Goal: Task Accomplishment & Management: Manage account settings

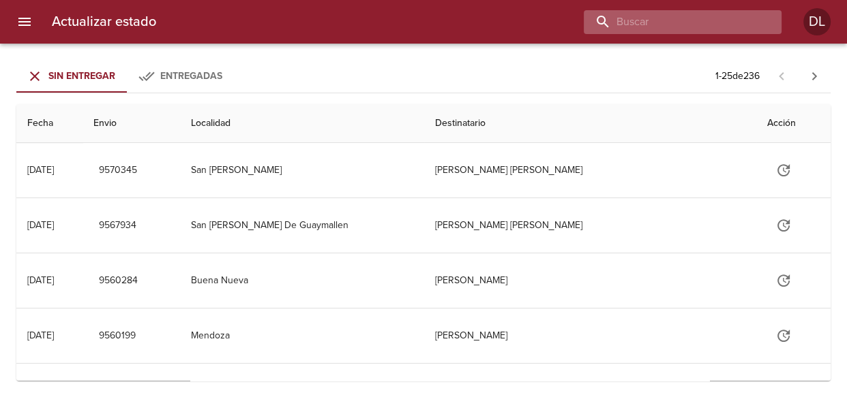
click at [674, 22] on input "buscar" at bounding box center [671, 22] width 175 height 24
type input "9529952"
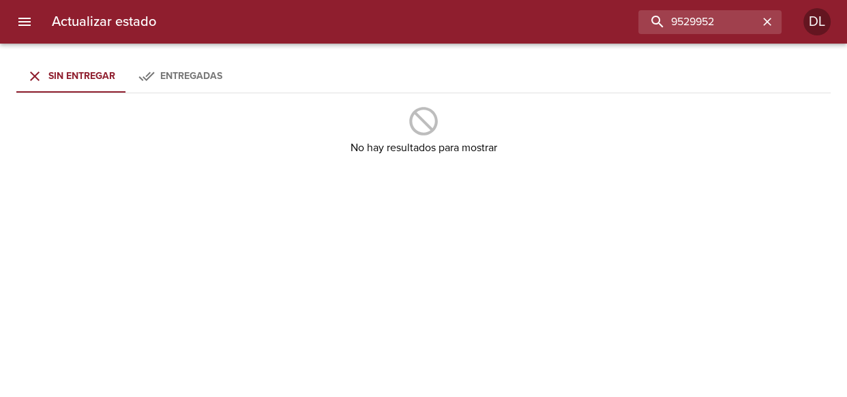
click at [185, 73] on span "Entregadas" at bounding box center [191, 76] width 62 height 12
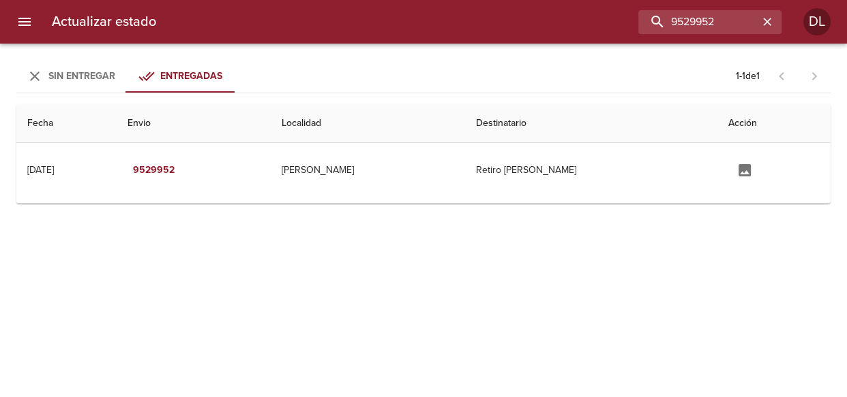
click at [69, 74] on span "Sin Entregar" at bounding box center [81, 76] width 67 height 12
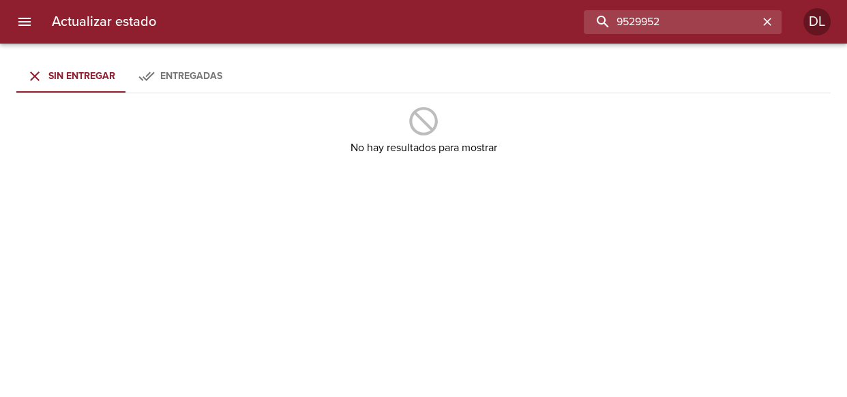
drag, startPoint x: 730, startPoint y: 25, endPoint x: 487, endPoint y: 0, distance: 244.0
click at [487, 0] on div "Actualizar estado 9529952 DL" at bounding box center [423, 22] width 847 height 44
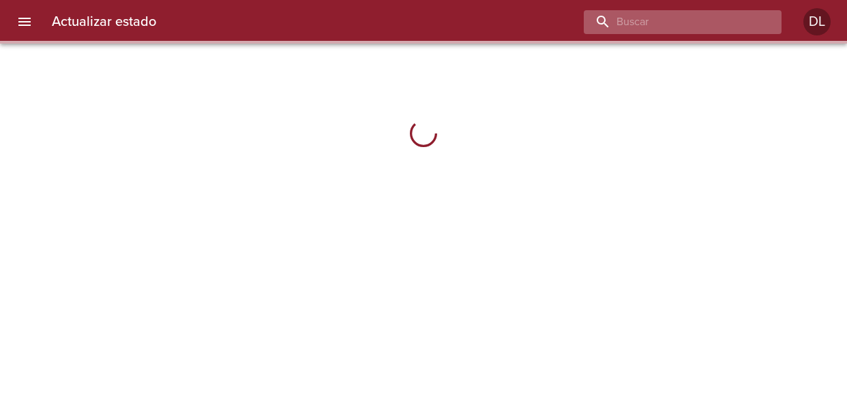
click at [678, 23] on input "buscar" at bounding box center [671, 22] width 175 height 24
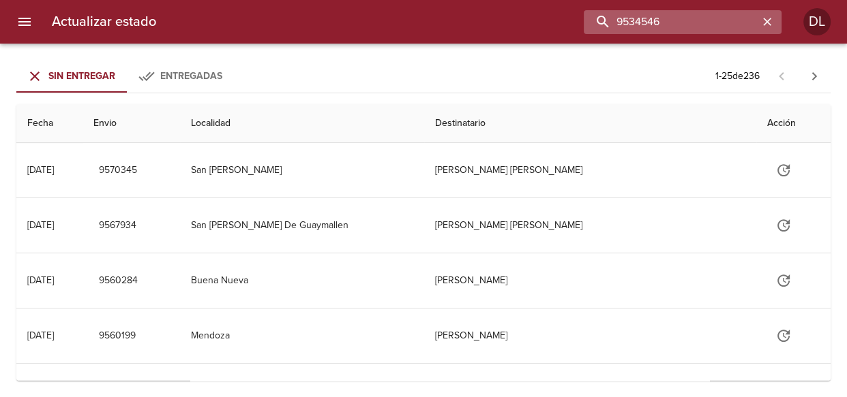
type input "9534546"
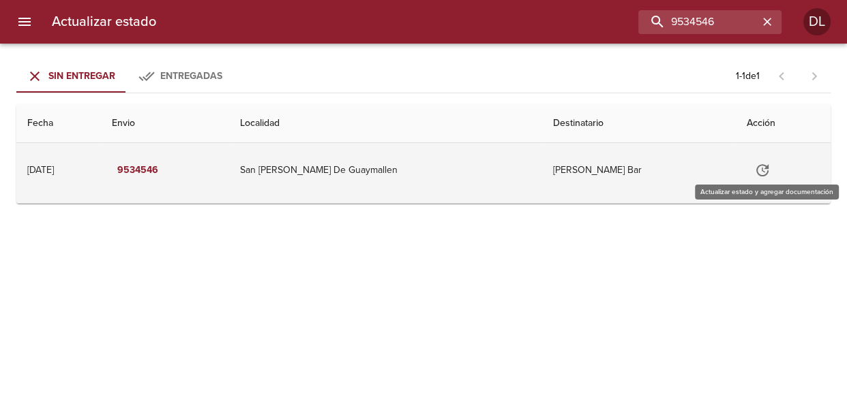
click at [750, 167] on button "Tabla de envíos del cliente" at bounding box center [762, 170] width 33 height 33
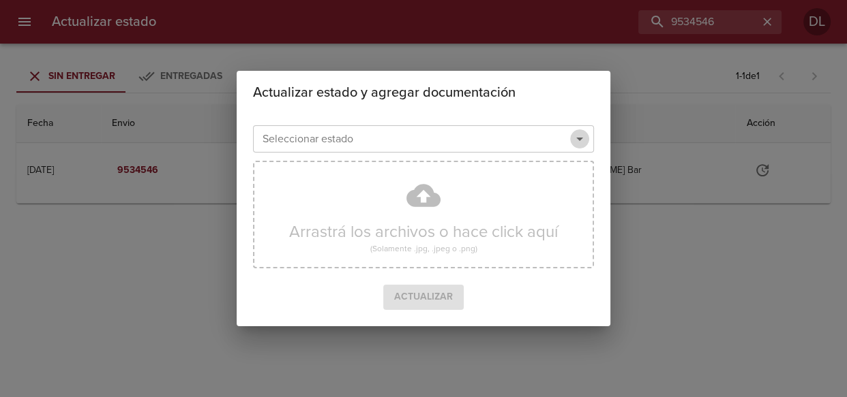
click at [582, 140] on icon "Abrir" at bounding box center [579, 139] width 16 height 16
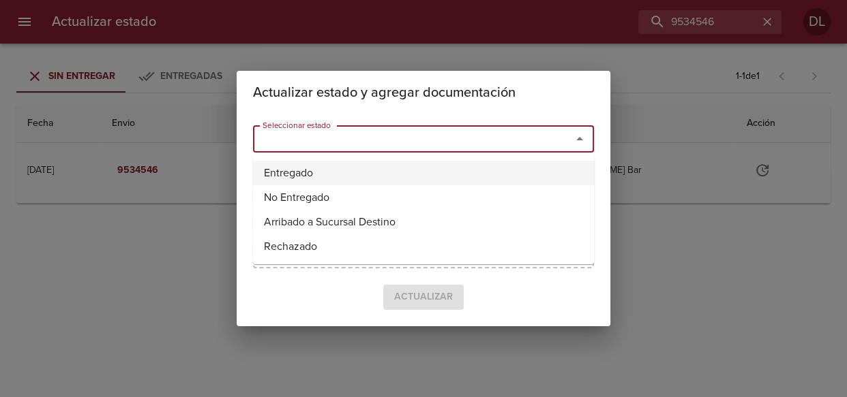
click at [537, 169] on li "Entregado" at bounding box center [423, 173] width 341 height 25
type input "Entregado"
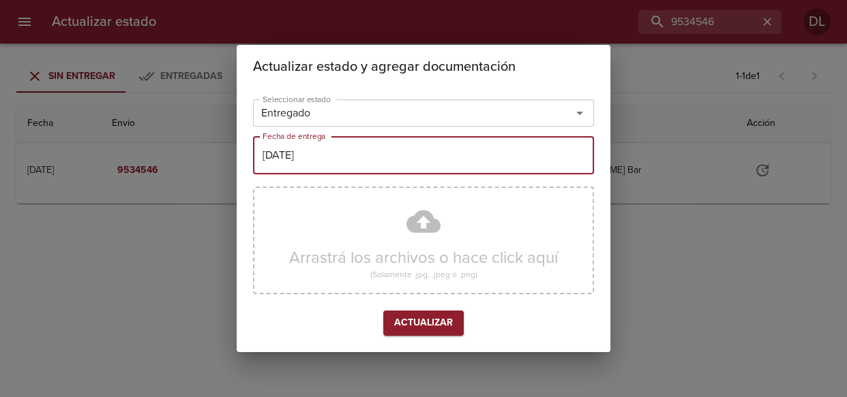
click at [484, 165] on input "[DATE]" at bounding box center [423, 155] width 341 height 38
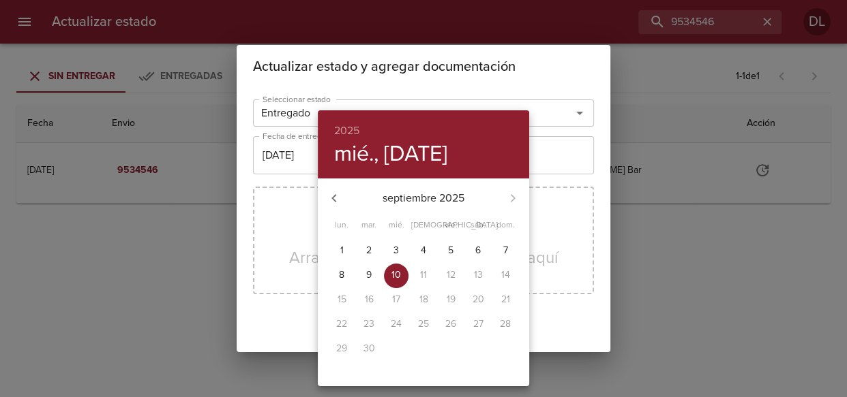
click at [368, 280] on p "9" at bounding box center [368, 276] width 5 height 14
type input "[DATE]"
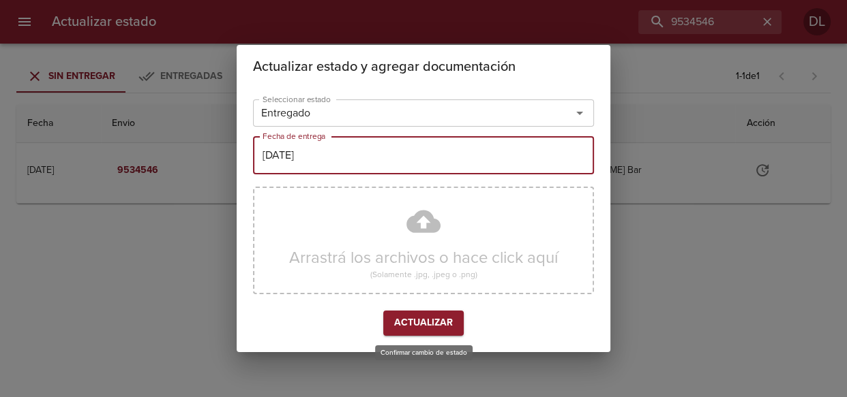
click at [421, 316] on span "Actualizar" at bounding box center [423, 323] width 59 height 17
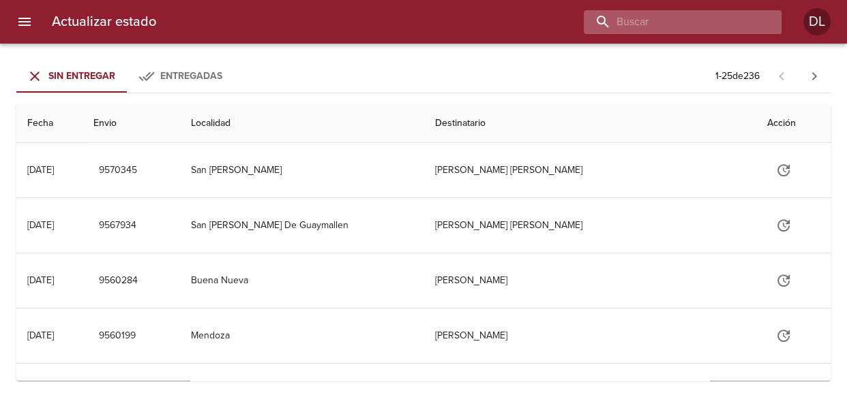
click at [704, 22] on input "buscar" at bounding box center [671, 22] width 175 height 24
type input "9523984"
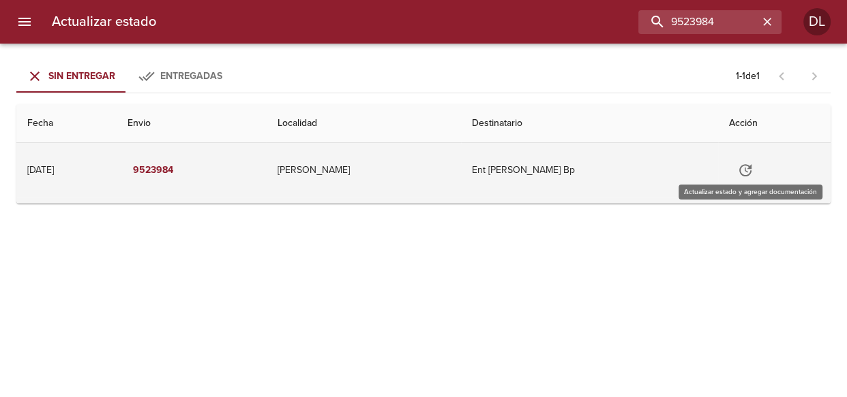
click at [751, 168] on icon "Tabla de envíos del cliente" at bounding box center [745, 170] width 12 height 12
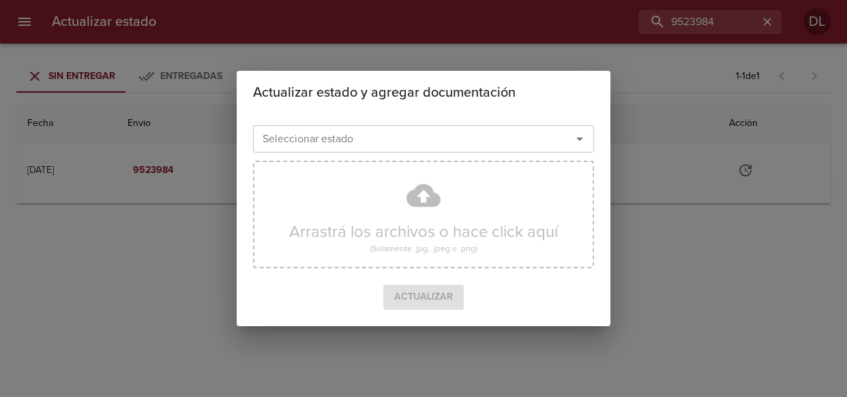
click at [574, 142] on icon "Abrir" at bounding box center [579, 139] width 16 height 16
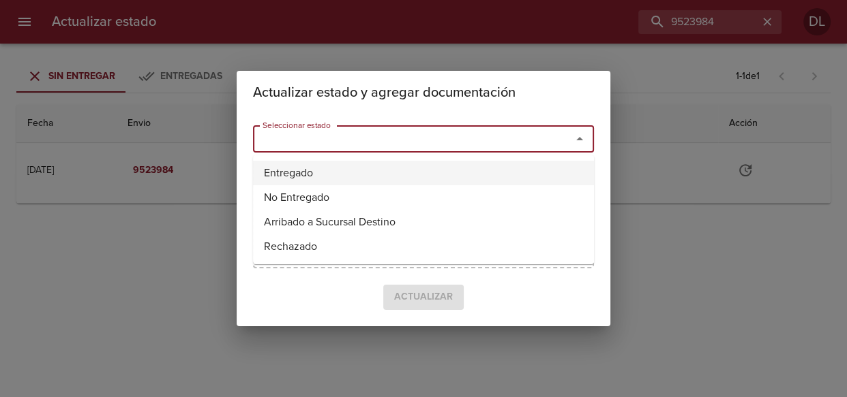
click at [513, 169] on li "Entregado" at bounding box center [423, 173] width 341 height 25
type input "Entregado"
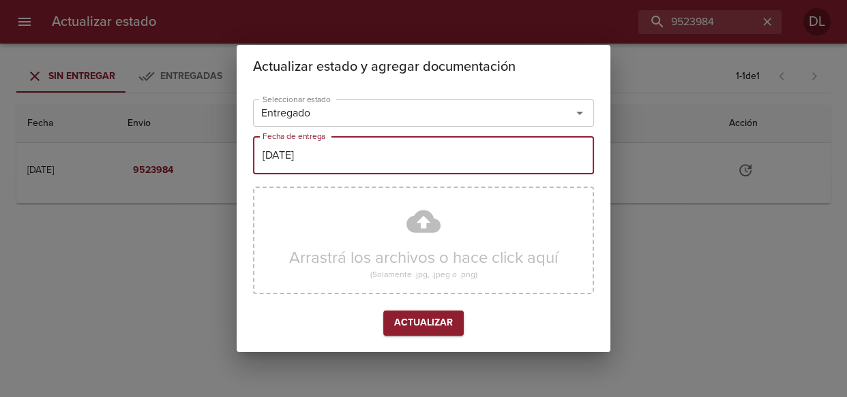
click at [382, 155] on input "[DATE]" at bounding box center [423, 155] width 341 height 38
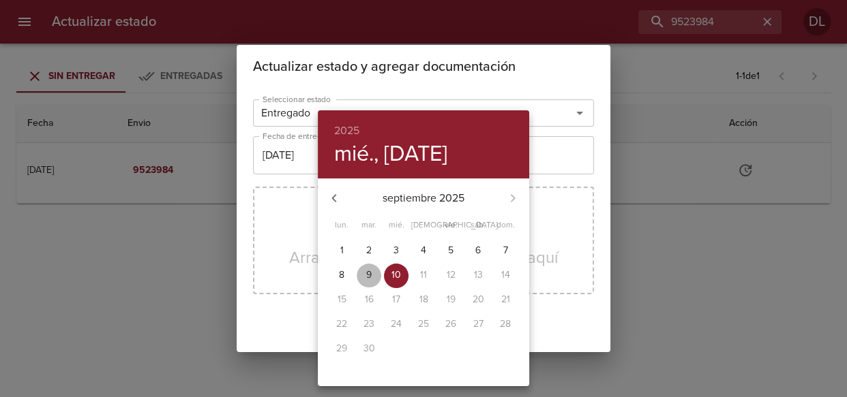
click at [367, 273] on p "9" at bounding box center [368, 276] width 5 height 14
type input "[DATE]"
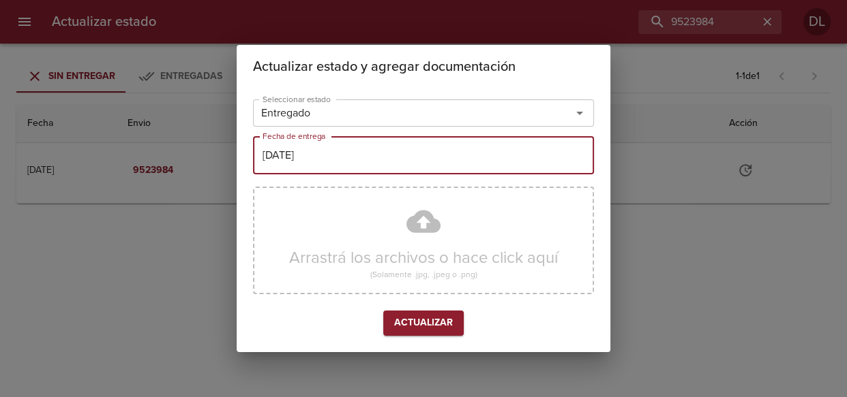
click at [447, 330] on span "Actualizar" at bounding box center [423, 323] width 59 height 17
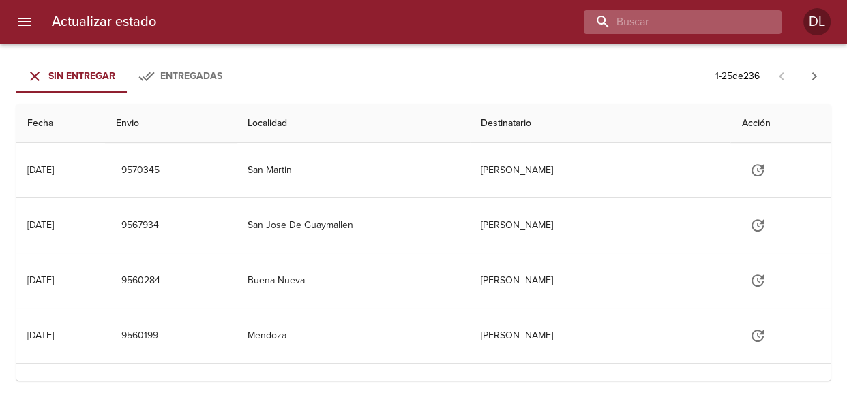
click at [706, 22] on input "buscar" at bounding box center [671, 22] width 175 height 24
type input "9523994"
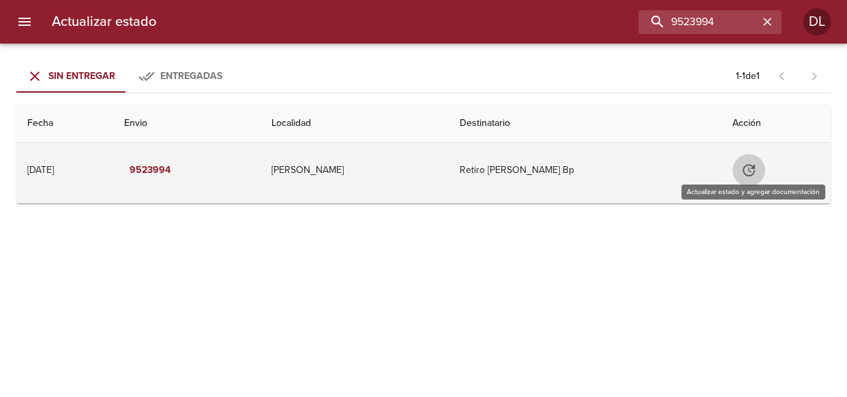
click at [755, 170] on icon "Tabla de envíos del cliente" at bounding box center [748, 170] width 12 height 12
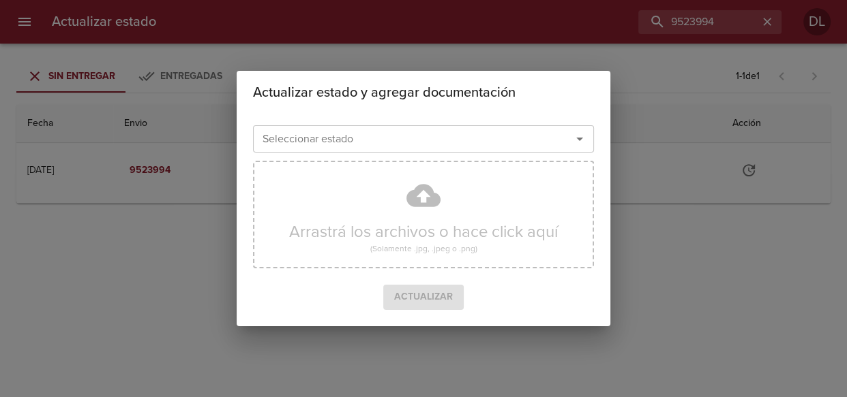
click at [580, 138] on icon "Abrir" at bounding box center [579, 139] width 7 height 3
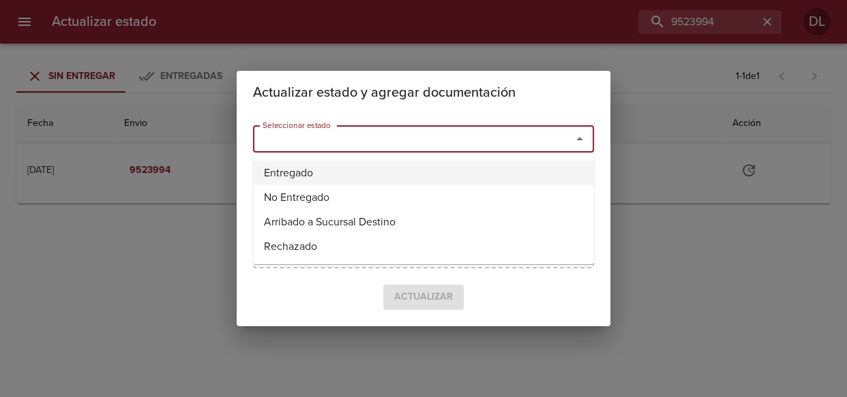
click at [400, 177] on li "Entregado" at bounding box center [423, 173] width 341 height 25
type input "Entregado"
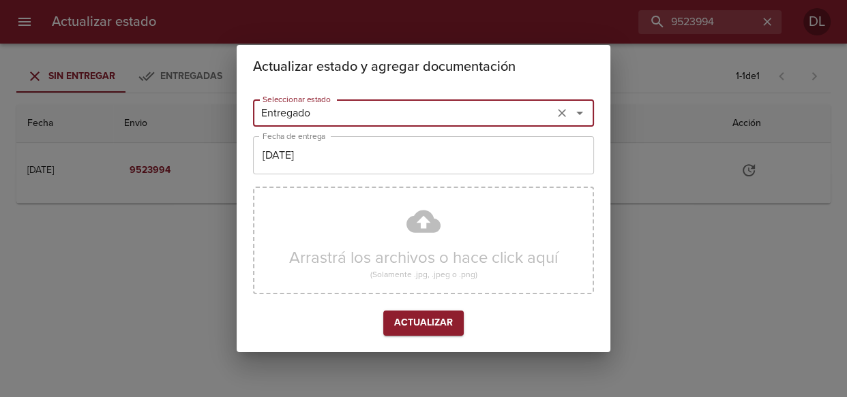
click at [400, 156] on input "[DATE]" at bounding box center [423, 155] width 341 height 38
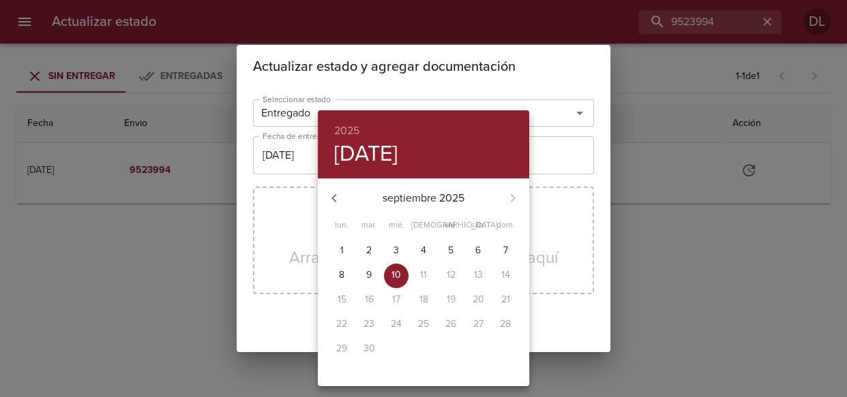
click at [373, 275] on span "9" at bounding box center [369, 276] width 25 height 14
type input "[DATE]"
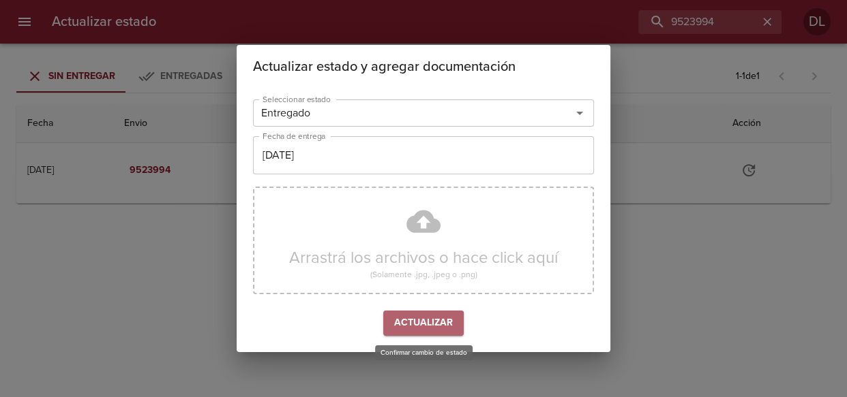
click at [421, 325] on span "Actualizar" at bounding box center [423, 323] width 59 height 17
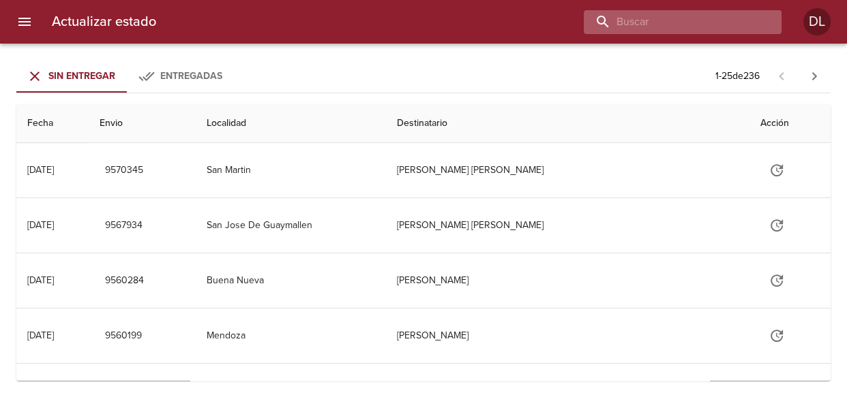
click at [708, 20] on input "buscar" at bounding box center [671, 22] width 175 height 24
type input "9520739"
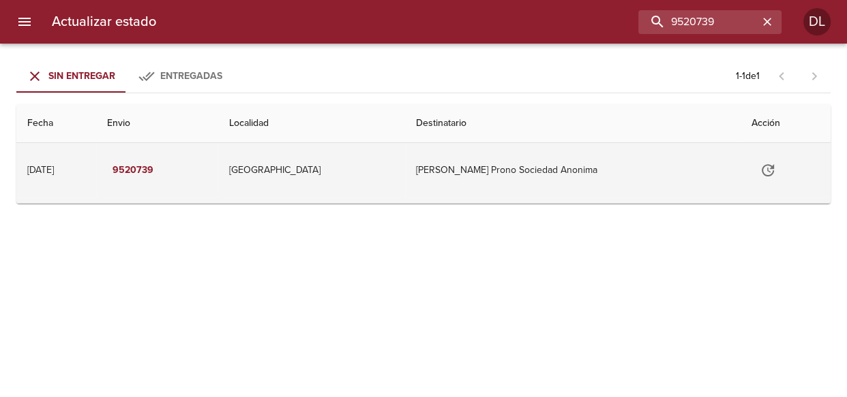
click at [766, 166] on icon "Tabla de envíos del cliente" at bounding box center [768, 170] width 16 height 16
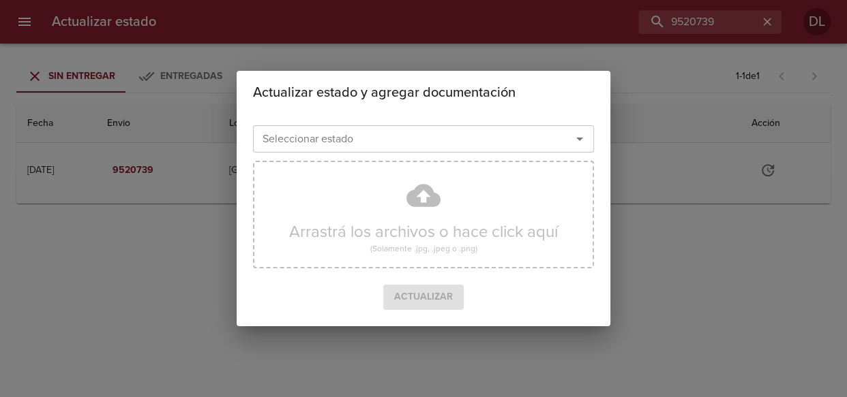
click at [571, 137] on icon "Abrir" at bounding box center [579, 139] width 16 height 16
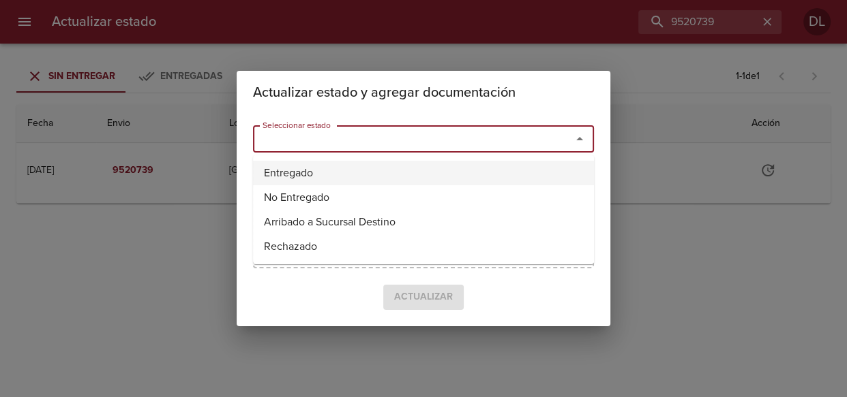
click at [498, 178] on li "Entregado" at bounding box center [423, 173] width 341 height 25
type input "Entregado"
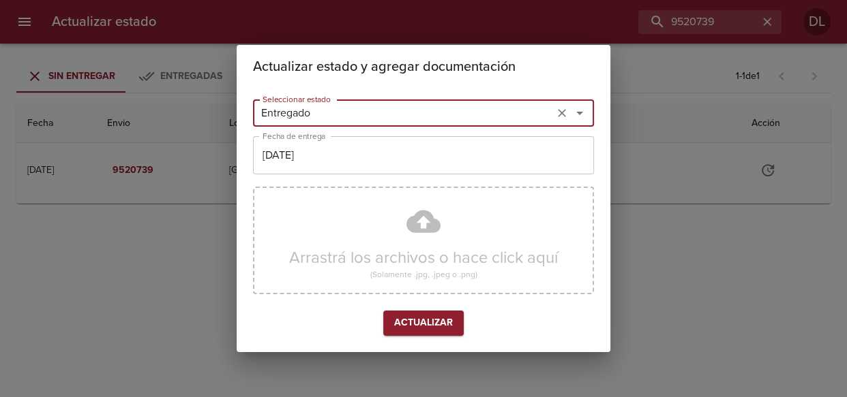
click at [389, 163] on input "[DATE]" at bounding box center [423, 155] width 341 height 38
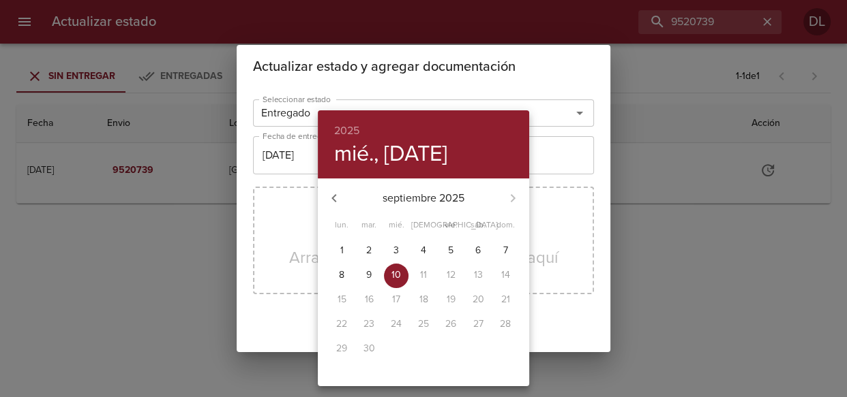
drag, startPoint x: 365, startPoint y: 276, endPoint x: 380, endPoint y: 287, distance: 19.1
click at [365, 275] on span "9" at bounding box center [369, 276] width 25 height 14
type input "[DATE]"
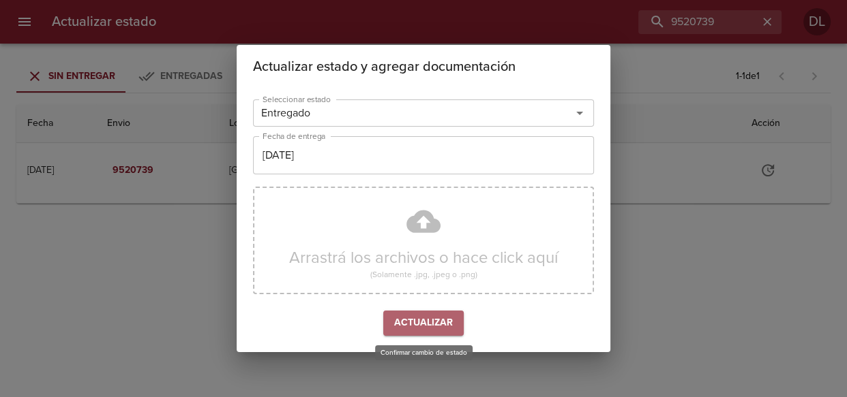
click at [418, 325] on span "Actualizar" at bounding box center [423, 323] width 59 height 17
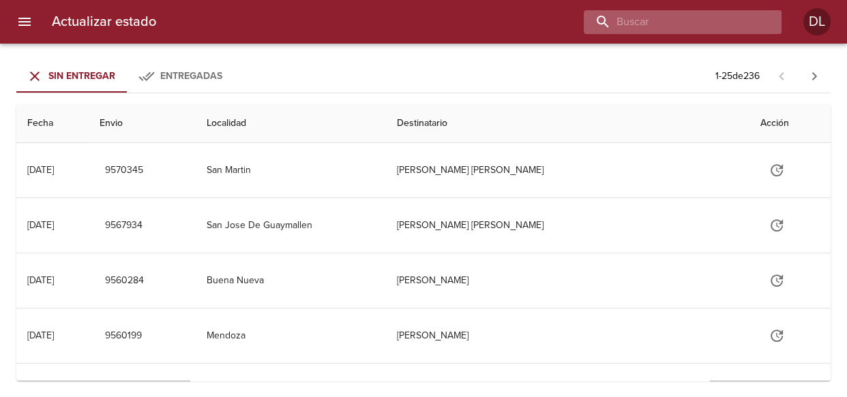
click at [681, 20] on input "buscar" at bounding box center [671, 22] width 175 height 24
type input "9539351"
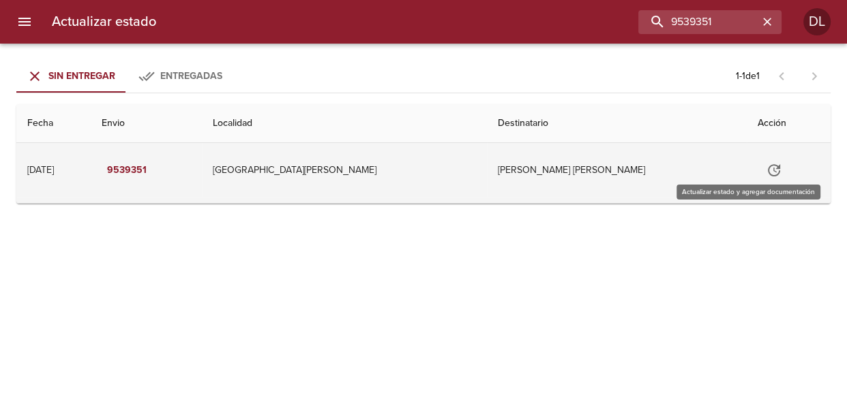
click at [766, 164] on icon "Tabla de envíos del cliente" at bounding box center [774, 170] width 16 height 16
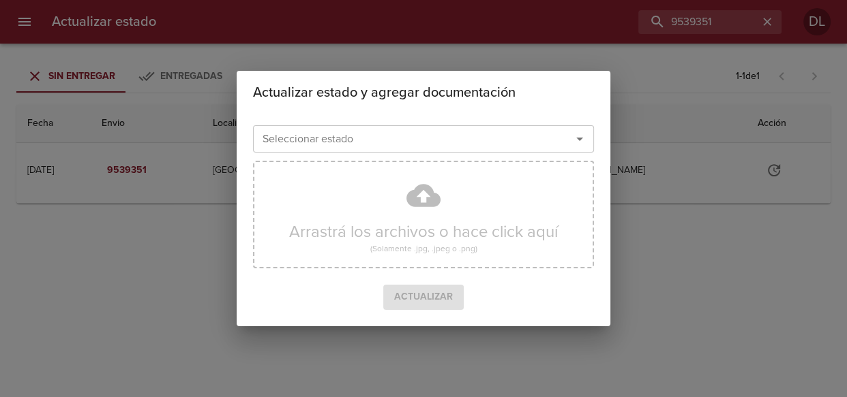
click at [573, 139] on icon "Abrir" at bounding box center [579, 139] width 16 height 16
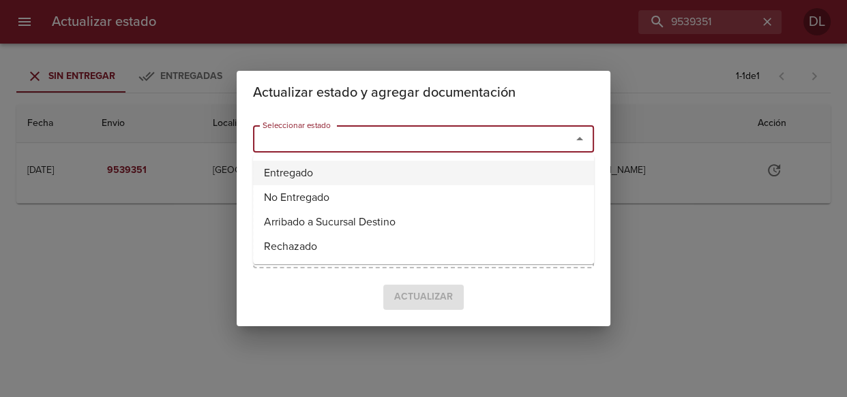
click at [510, 184] on li "Entregado" at bounding box center [423, 173] width 341 height 25
type input "Entregado"
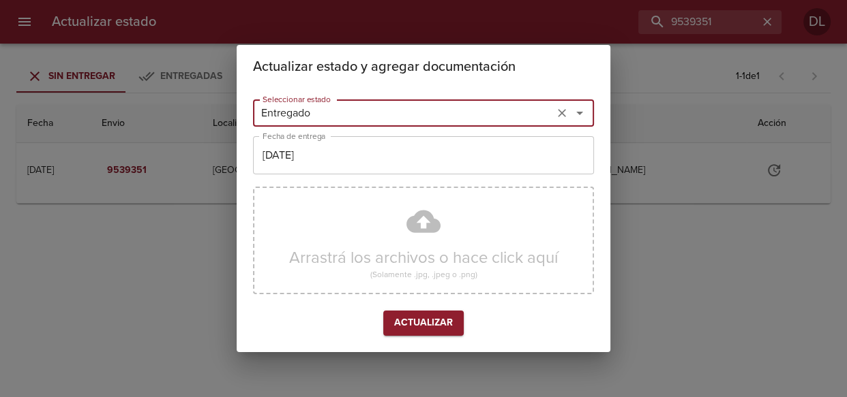
click at [453, 147] on input "[DATE]" at bounding box center [423, 155] width 341 height 38
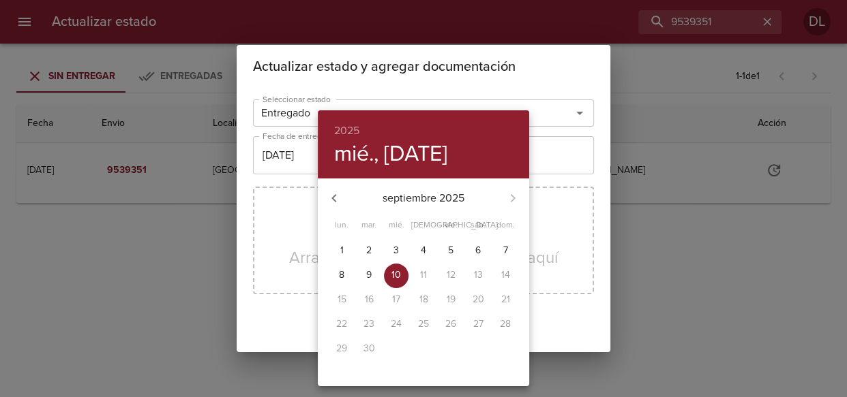
click at [372, 278] on span "9" at bounding box center [369, 276] width 25 height 14
type input "[DATE]"
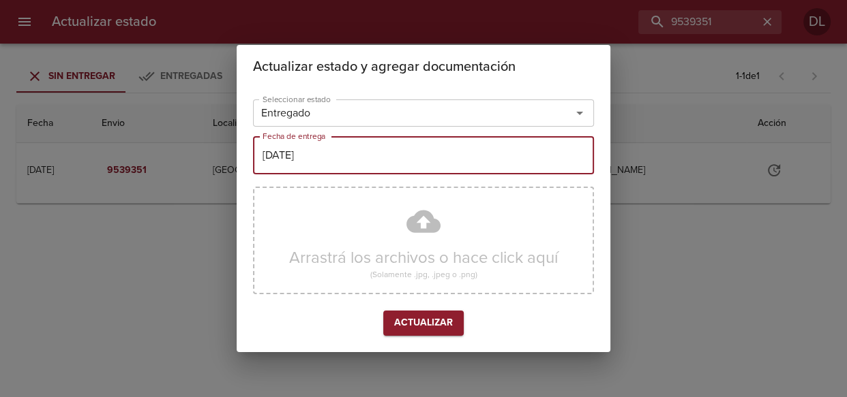
click at [423, 329] on span "Actualizar" at bounding box center [423, 323] width 59 height 17
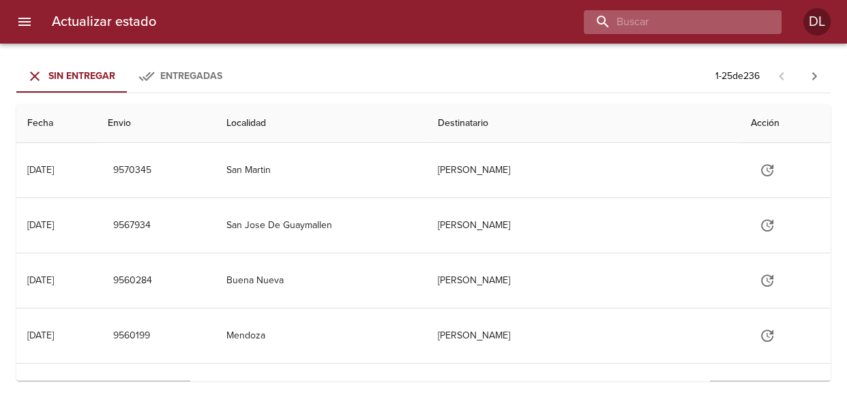
click at [687, 20] on input "buscar" at bounding box center [671, 22] width 175 height 24
type input "9532894"
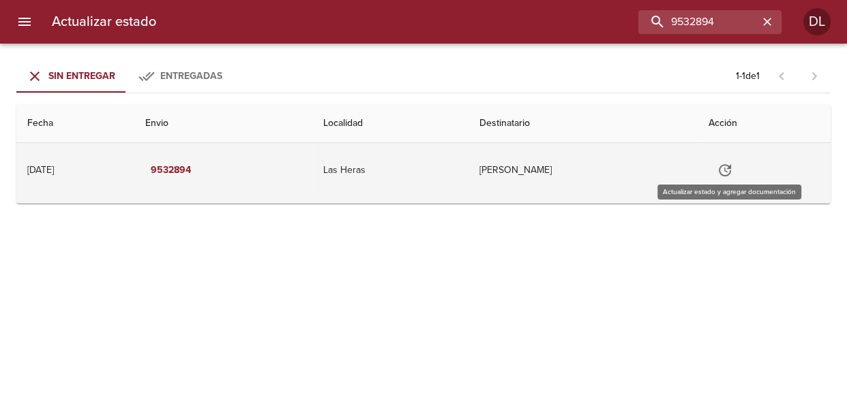
click at [722, 166] on icon "Tabla de envíos del cliente" at bounding box center [725, 170] width 16 height 16
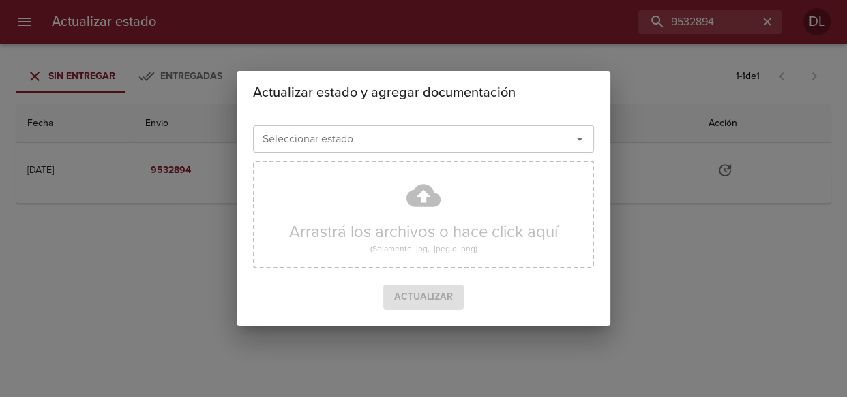
click at [575, 143] on icon "Abrir" at bounding box center [579, 139] width 16 height 16
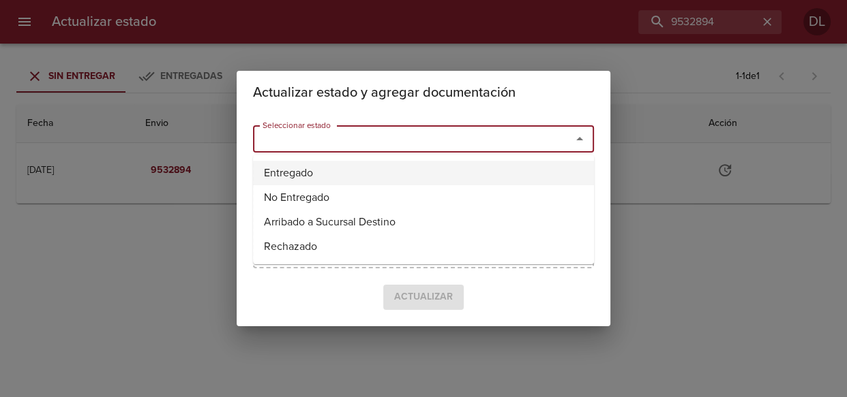
click at [522, 172] on li "Entregado" at bounding box center [423, 173] width 341 height 25
type input "Entregado"
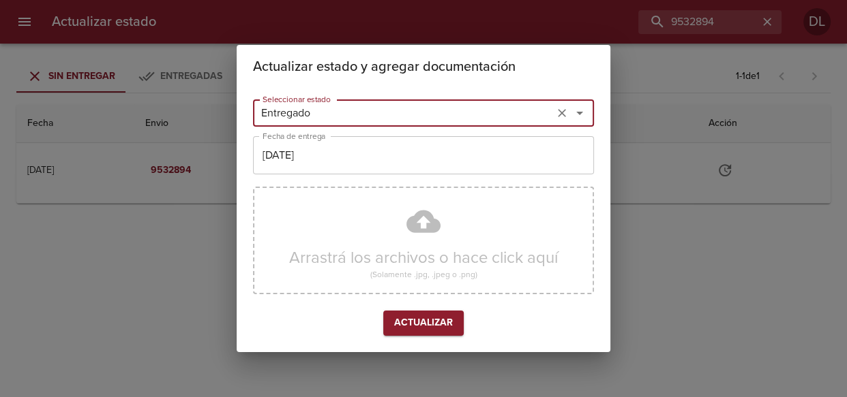
click at [496, 170] on input "[DATE]" at bounding box center [423, 155] width 341 height 38
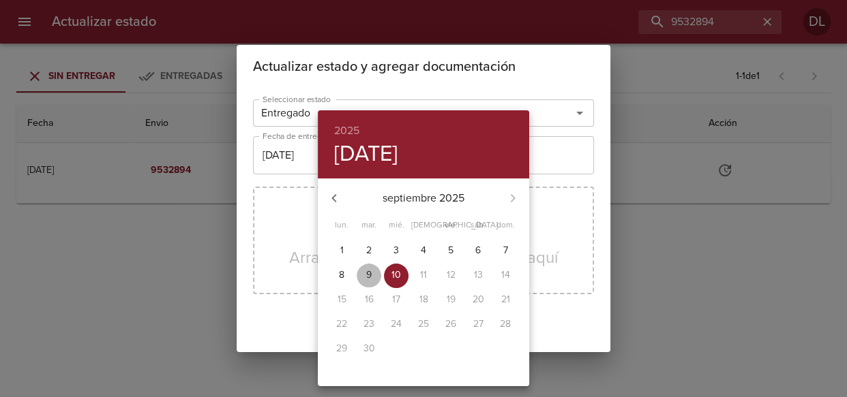
click at [370, 270] on p "9" at bounding box center [368, 276] width 5 height 14
type input "[DATE]"
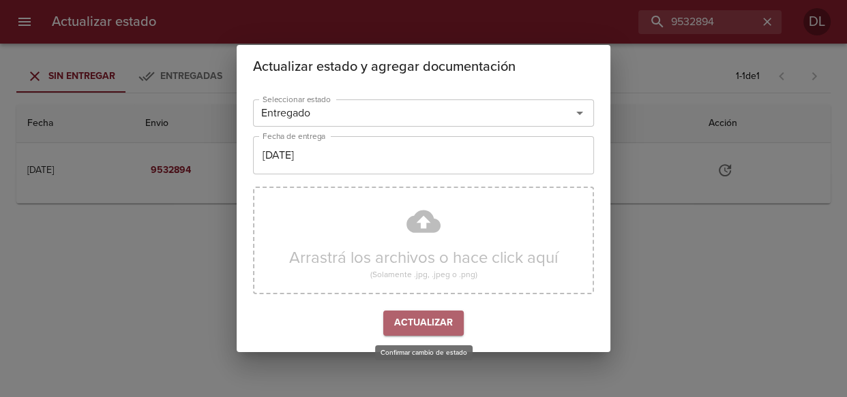
click at [410, 333] on button "Actualizar" at bounding box center [423, 323] width 80 height 25
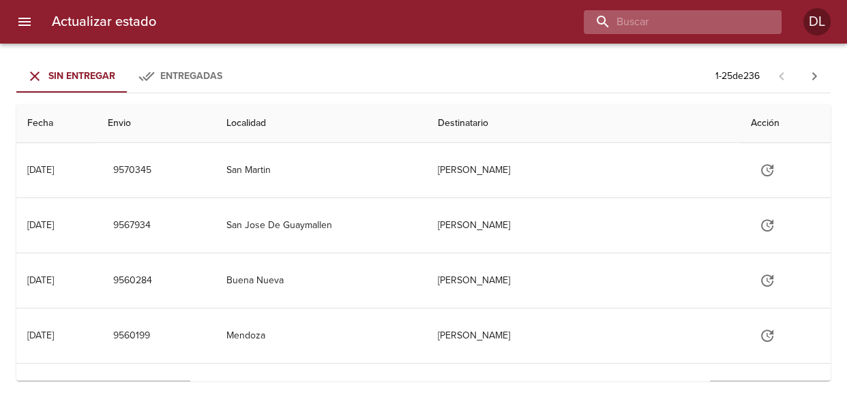
click at [678, 20] on input "buscar" at bounding box center [671, 22] width 175 height 24
type input "9564389"
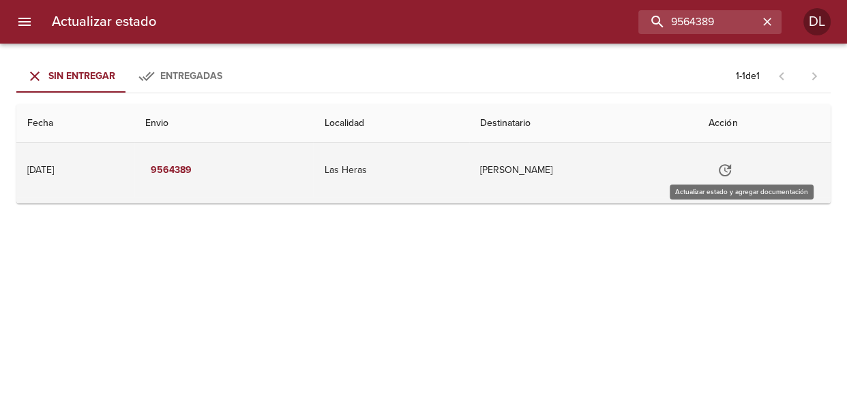
click at [733, 170] on icon "Tabla de envíos del cliente" at bounding box center [725, 170] width 16 height 16
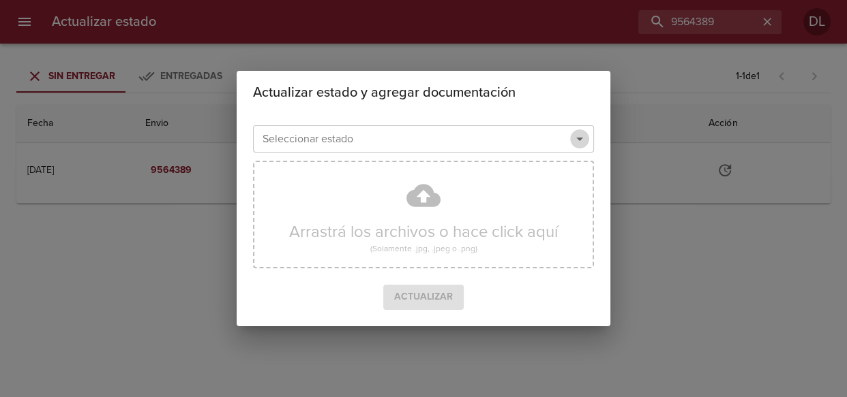
click at [582, 133] on icon "Abrir" at bounding box center [579, 139] width 16 height 16
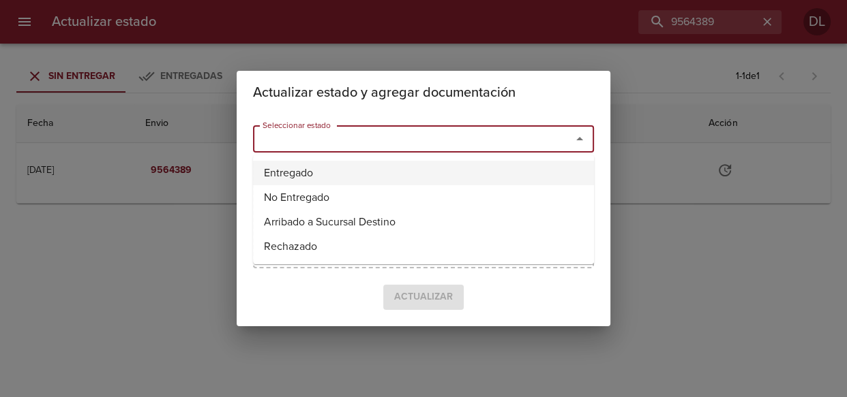
click at [521, 177] on li "Entregado" at bounding box center [423, 173] width 341 height 25
type input "Entregado"
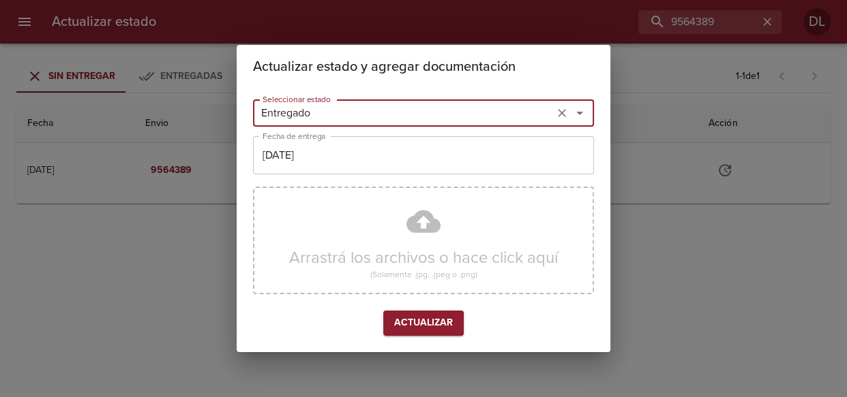
click at [447, 166] on input "[DATE]" at bounding box center [423, 155] width 341 height 38
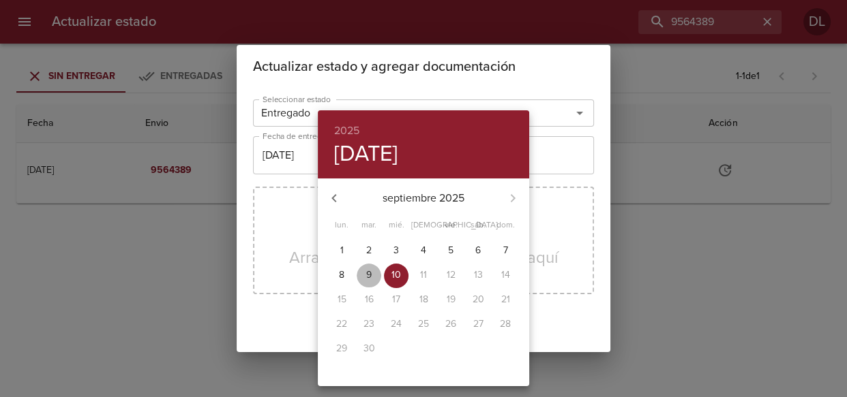
click at [368, 274] on p "9" at bounding box center [368, 276] width 5 height 14
type input "[DATE]"
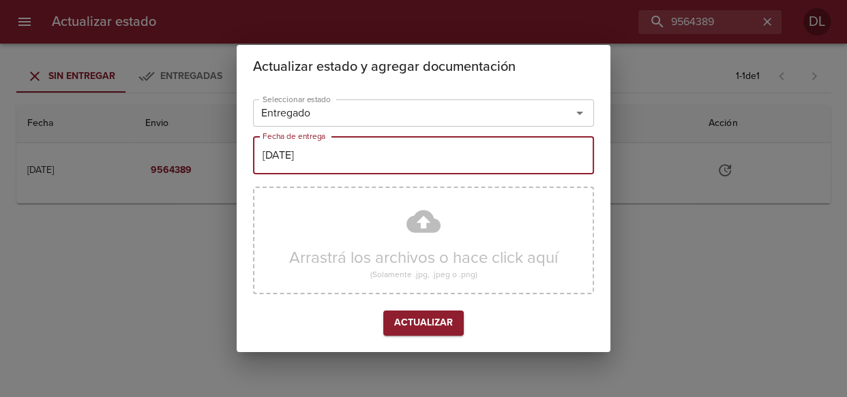
click at [419, 327] on span "Actualizar" at bounding box center [423, 323] width 59 height 17
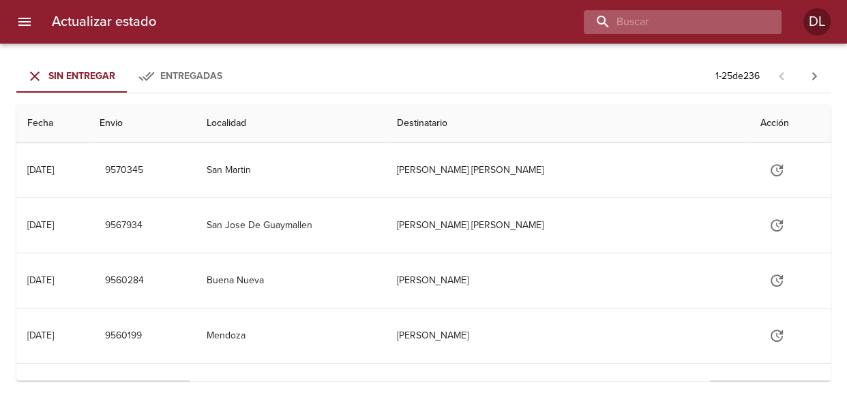
click at [680, 25] on input "buscar" at bounding box center [671, 22] width 175 height 24
type input "9549872"
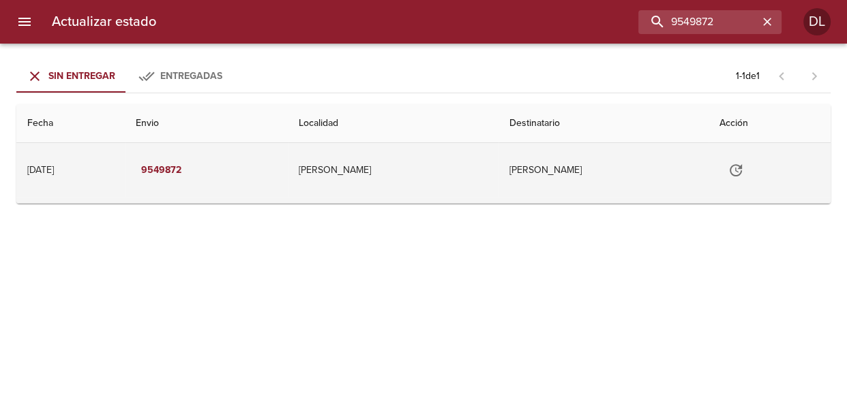
click at [734, 170] on icon "Tabla de envíos del cliente" at bounding box center [736, 170] width 12 height 12
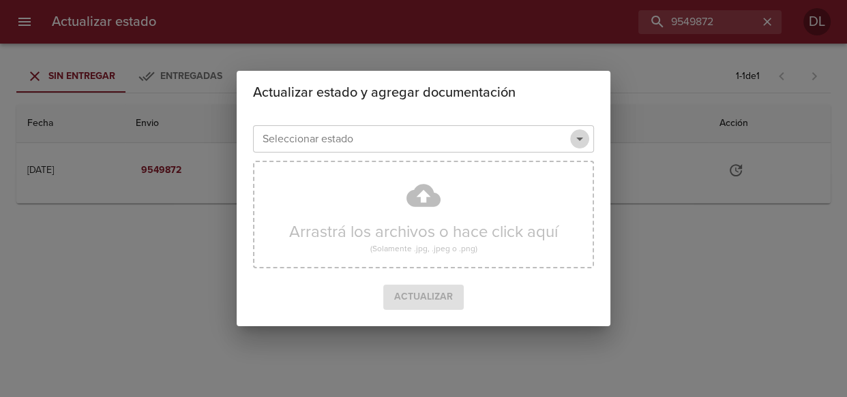
click at [575, 145] on icon "Abrir" at bounding box center [579, 139] width 16 height 16
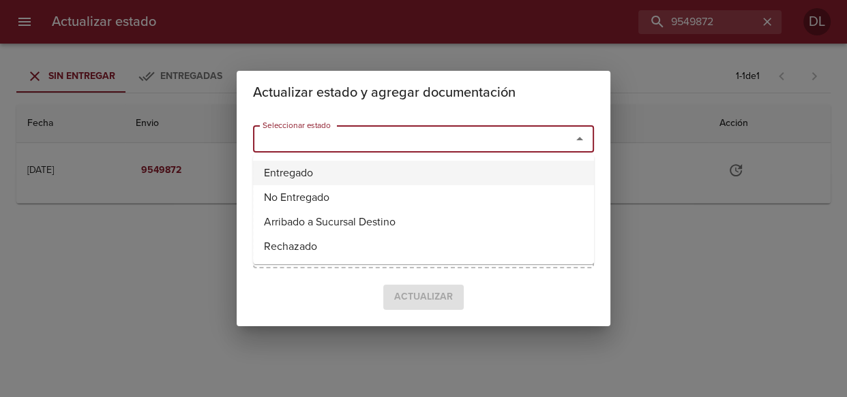
drag, startPoint x: 511, startPoint y: 170, endPoint x: 468, endPoint y: 176, distance: 44.1
click at [511, 170] on li "Entregado" at bounding box center [423, 173] width 341 height 25
type input "Entregado"
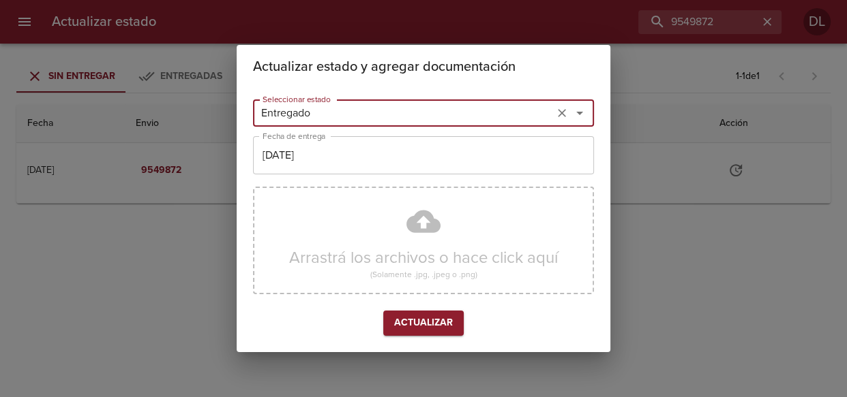
click at [349, 160] on input "[DATE]" at bounding box center [423, 155] width 341 height 38
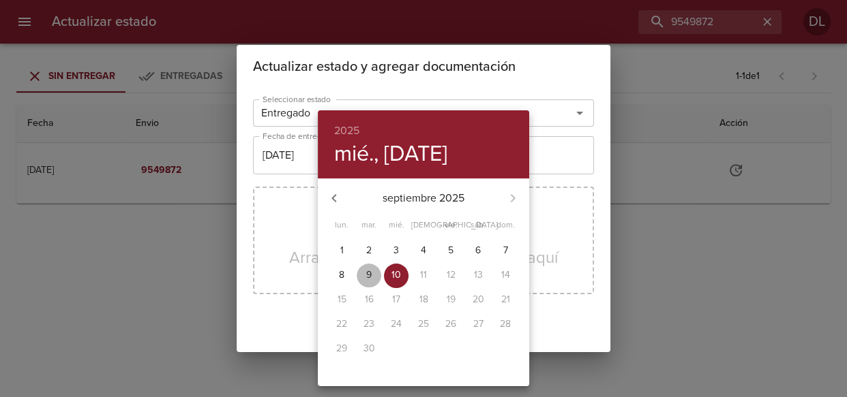
click at [366, 272] on p "9" at bounding box center [368, 276] width 5 height 14
type input "[DATE]"
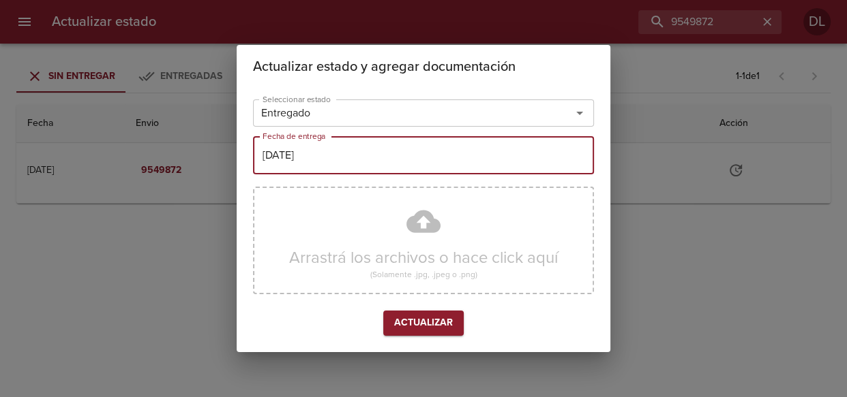
click at [430, 333] on button "Actualizar" at bounding box center [423, 323] width 80 height 25
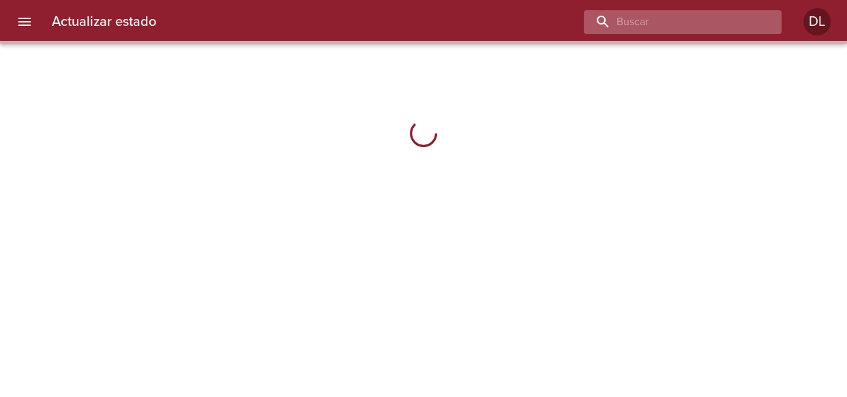
click at [679, 25] on input "buscar" at bounding box center [671, 22] width 175 height 24
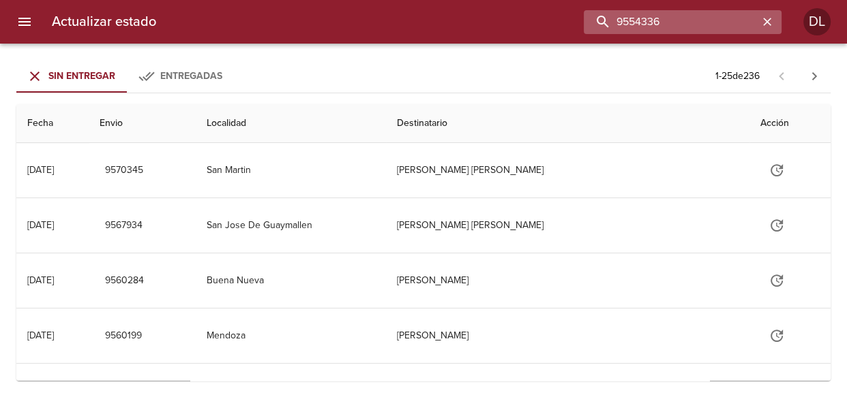
type input "9554336"
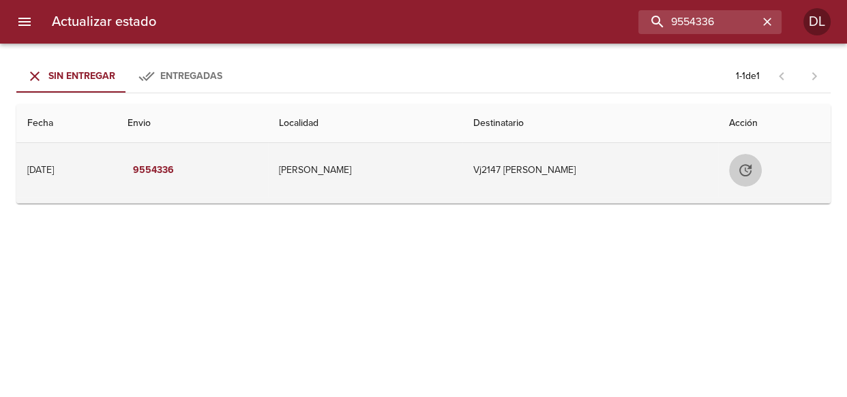
click at [749, 166] on icon "Tabla de envíos del cliente" at bounding box center [745, 170] width 16 height 16
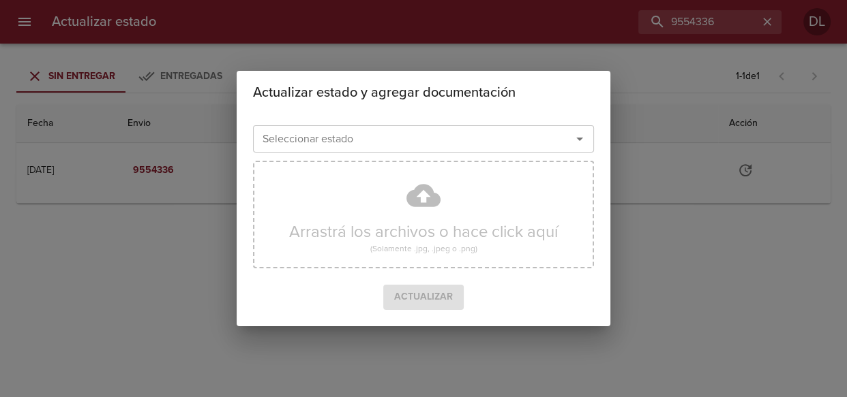
click at [578, 140] on icon "Abrir" at bounding box center [579, 139] width 16 height 16
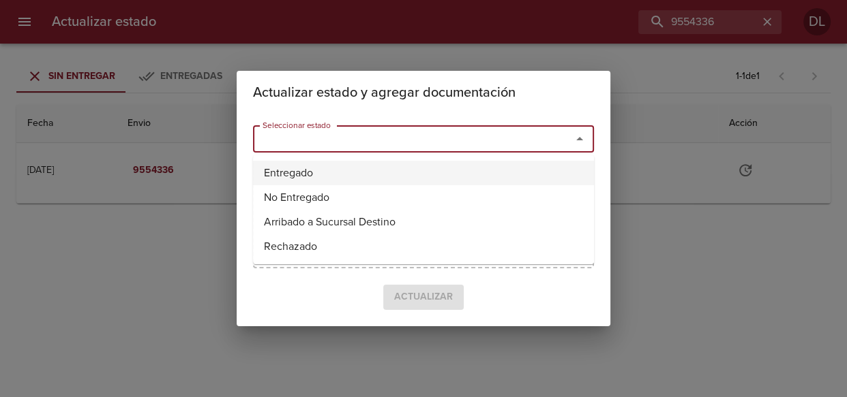
click at [528, 167] on li "Entregado" at bounding box center [423, 173] width 341 height 25
type input "Entregado"
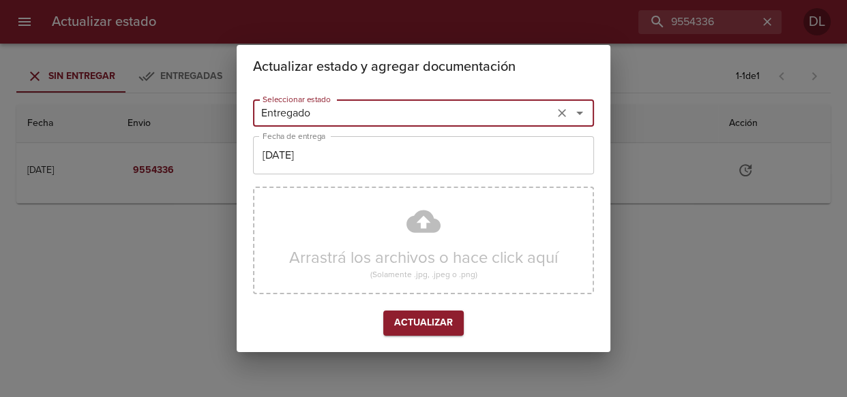
click at [520, 169] on input "10/09/2025" at bounding box center [423, 155] width 341 height 38
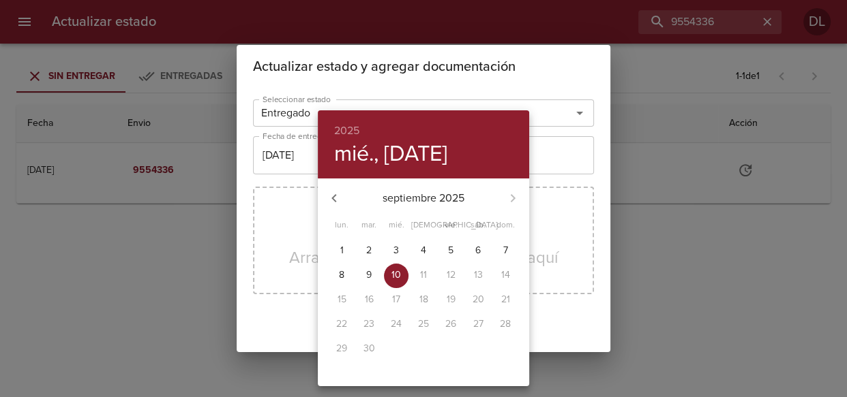
drag, startPoint x: 363, startPoint y: 272, endPoint x: 375, endPoint y: 286, distance: 18.9
click at [363, 272] on span "9" at bounding box center [369, 276] width 25 height 14
type input "09/09/2025"
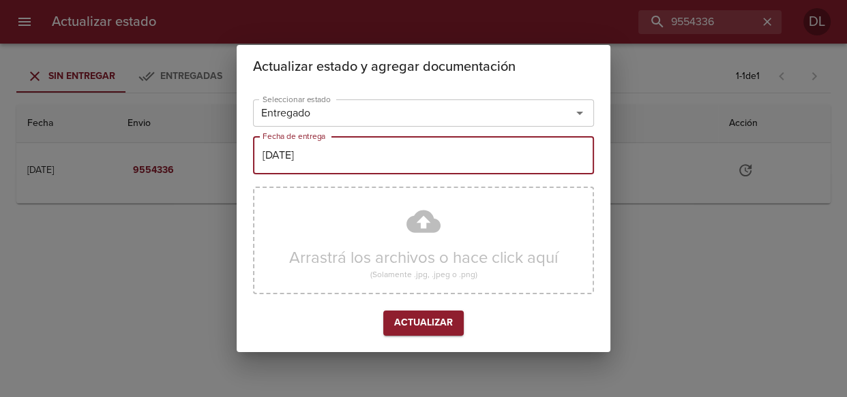
click at [416, 318] on span "Actualizar" at bounding box center [423, 323] width 59 height 17
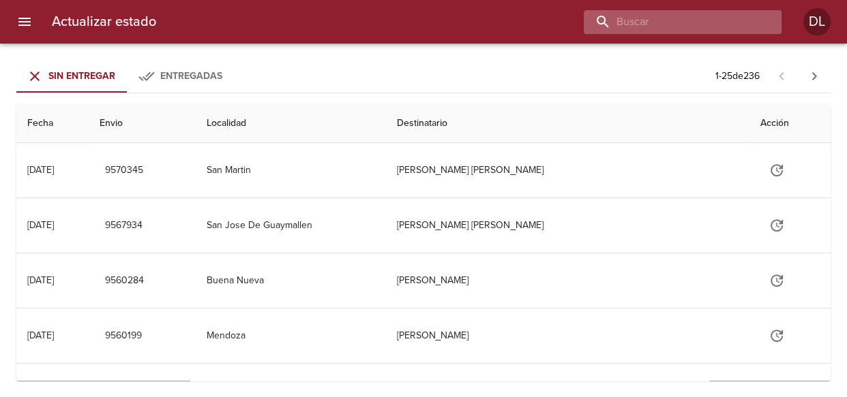
click at [688, 20] on input "buscar" at bounding box center [671, 22] width 175 height 24
type input "9547031"
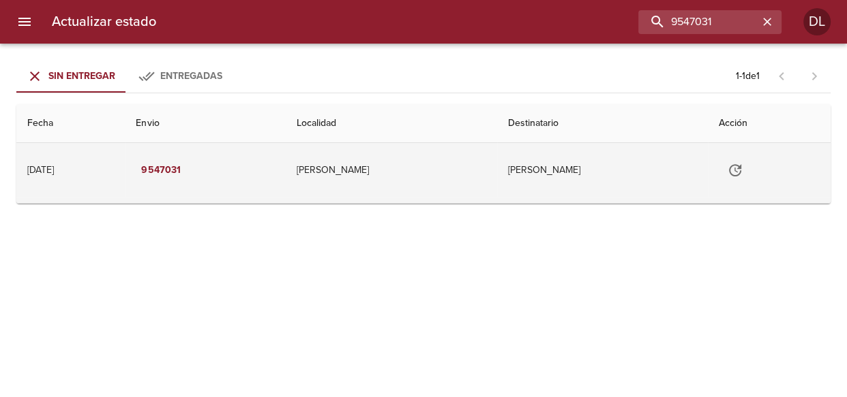
click at [741, 169] on icon "Tabla de envíos del cliente" at bounding box center [735, 170] width 16 height 16
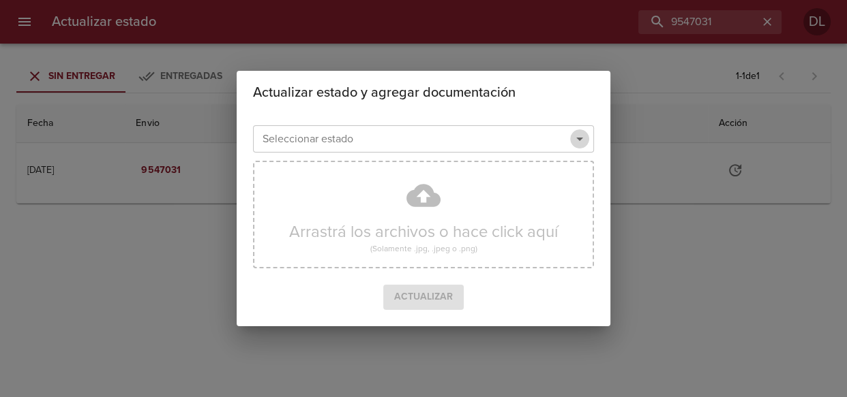
click at [582, 142] on icon "Abrir" at bounding box center [579, 139] width 16 height 16
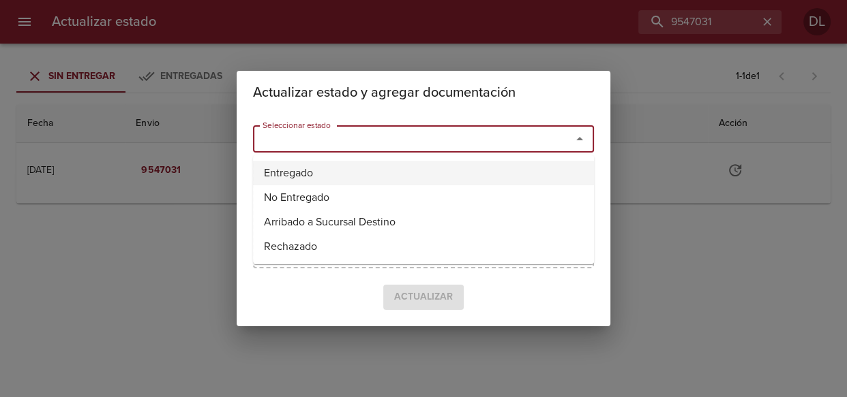
click at [530, 168] on li "Entregado" at bounding box center [423, 173] width 341 height 25
type input "Entregado"
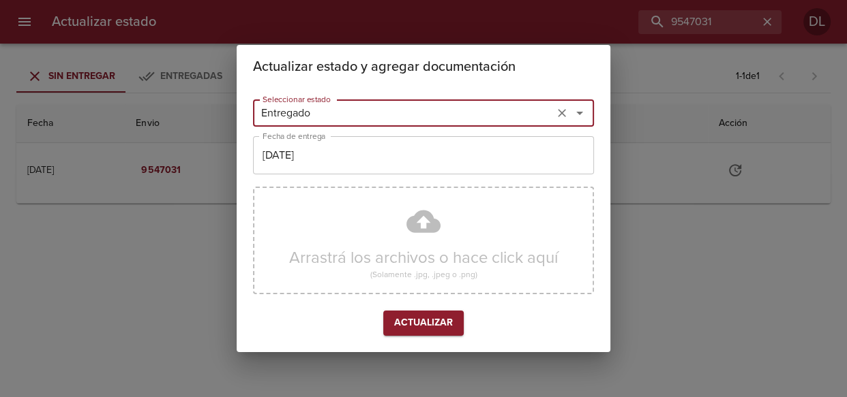
click at [389, 161] on input "[DATE]" at bounding box center [423, 155] width 341 height 38
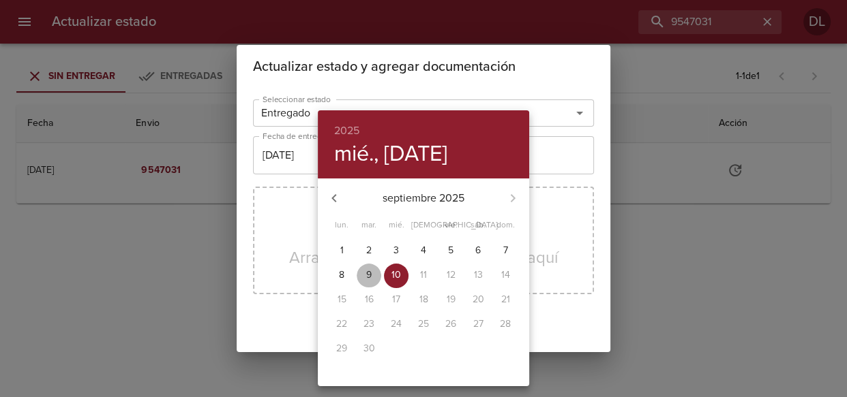
click at [369, 271] on p "9" at bounding box center [368, 276] width 5 height 14
type input "[DATE]"
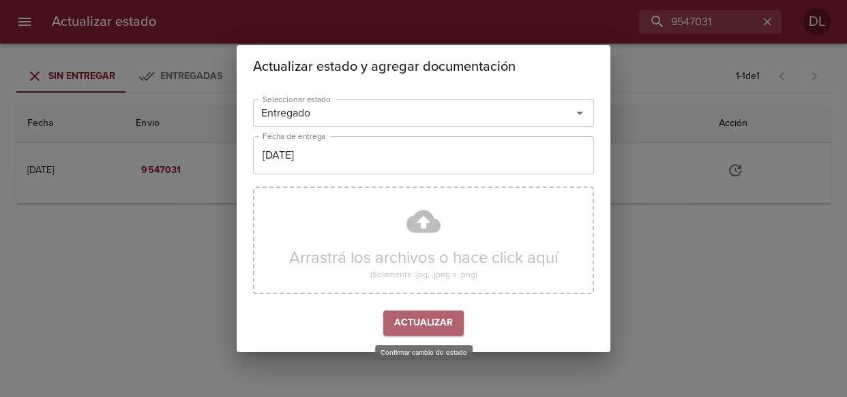
click at [430, 329] on span "Actualizar" at bounding box center [423, 323] width 59 height 17
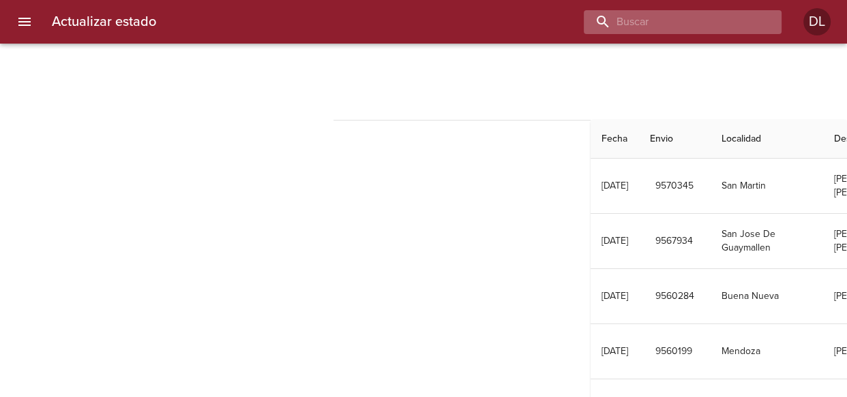
click at [684, 25] on input "buscar" at bounding box center [671, 22] width 175 height 24
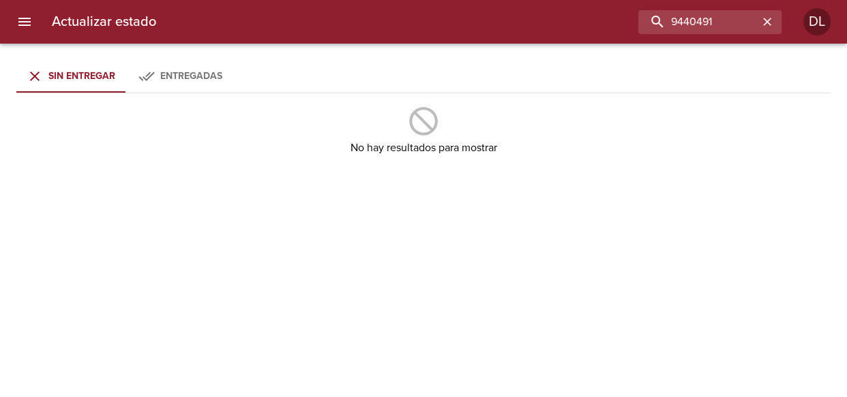
click at [209, 74] on span "Entregadas" at bounding box center [191, 76] width 62 height 12
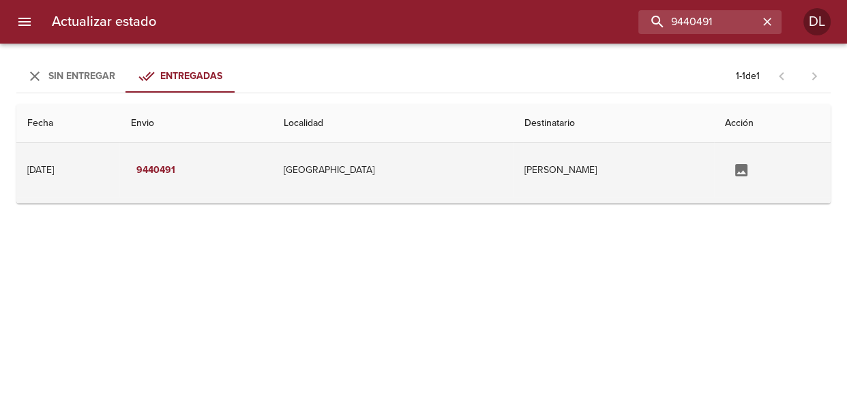
click at [543, 172] on td "Analia Di Carlo" at bounding box center [613, 170] width 200 height 55
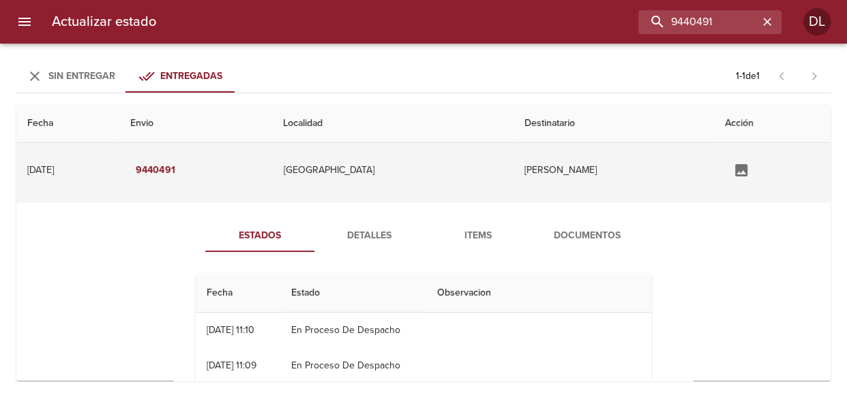
click at [545, 168] on td "Analia Di Carlo" at bounding box center [613, 170] width 200 height 55
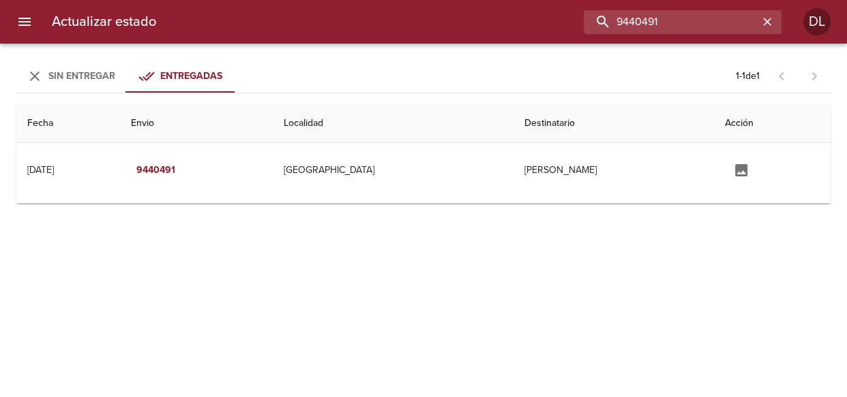
drag, startPoint x: 723, startPoint y: 20, endPoint x: 580, endPoint y: 24, distance: 143.9
click at [580, 24] on div "9440491" at bounding box center [474, 22] width 614 height 24
type input "2"
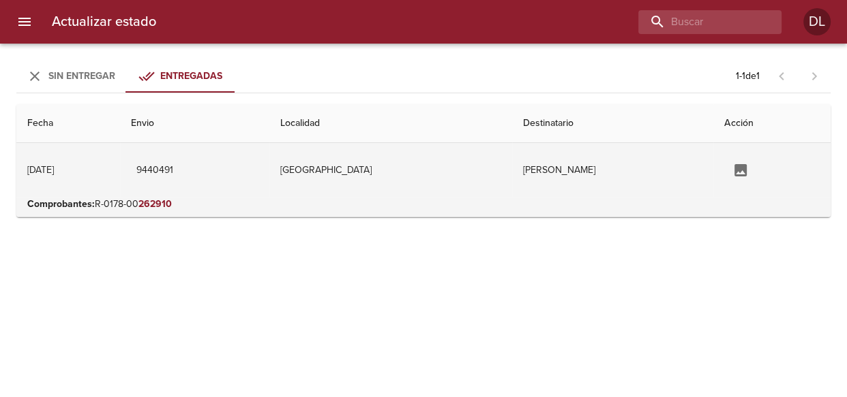
click at [734, 175] on icon "Tabla de envíos del cliente" at bounding box center [740, 170] width 12 height 12
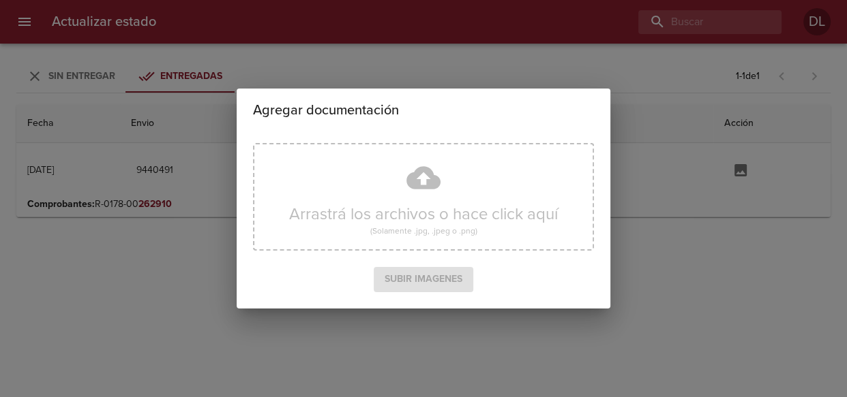
click at [667, 280] on div "Agregar documentación Arrastrá los archivos o hace click aquí (Solamente .jpg, …" at bounding box center [423, 198] width 847 height 397
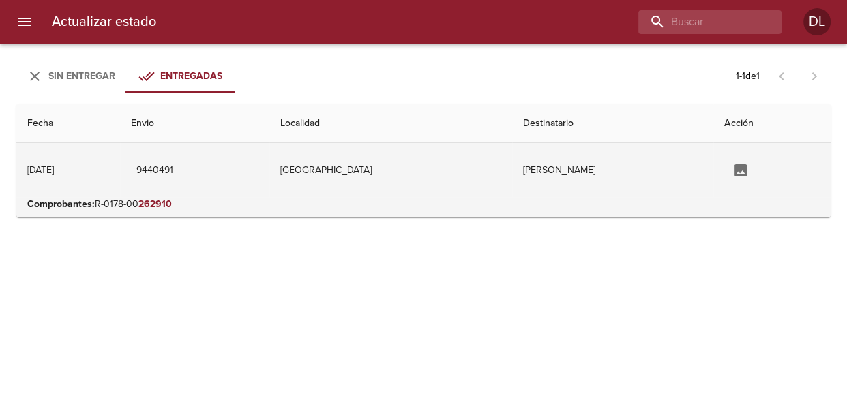
click at [530, 170] on td "Analia Di Carlo" at bounding box center [613, 170] width 202 height 55
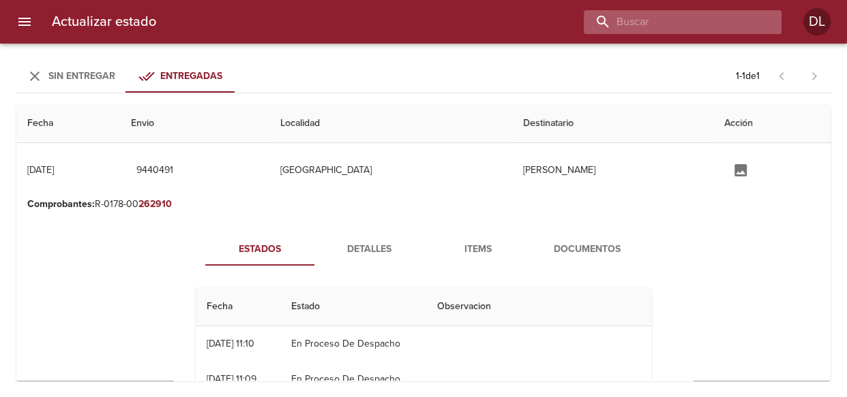
click at [707, 27] on input "buscar" at bounding box center [671, 22] width 175 height 24
type input "9526684"
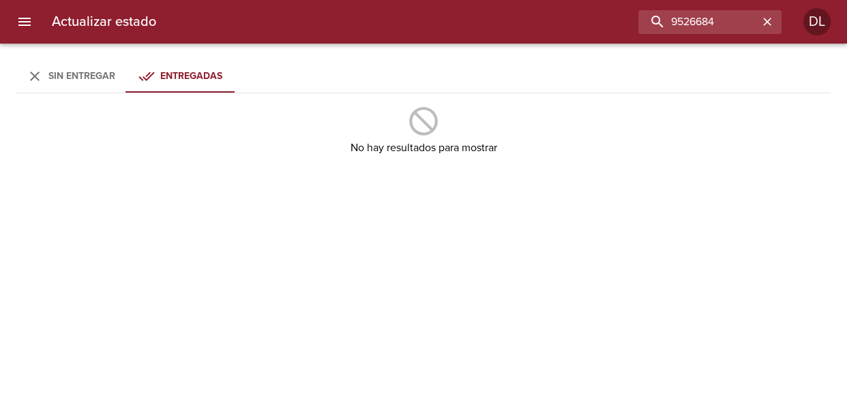
click at [74, 65] on button "Sin Entregar" at bounding box center [70, 76] width 109 height 33
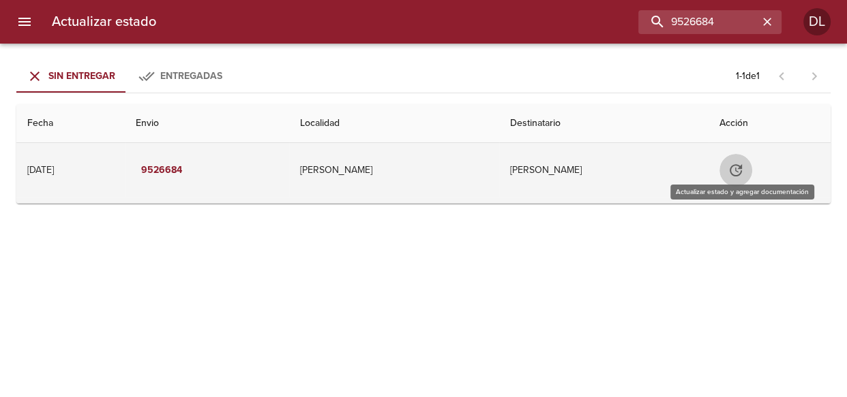
click at [749, 170] on button "Tabla de envíos del cliente" at bounding box center [735, 170] width 33 height 33
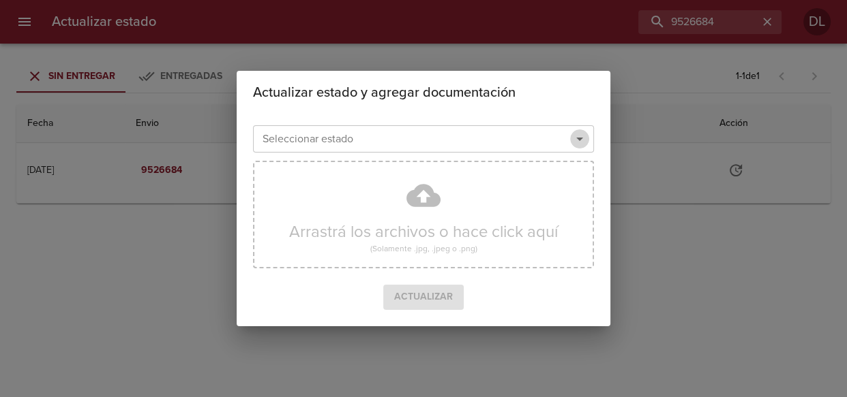
click at [579, 136] on icon "Abrir" at bounding box center [579, 139] width 16 height 16
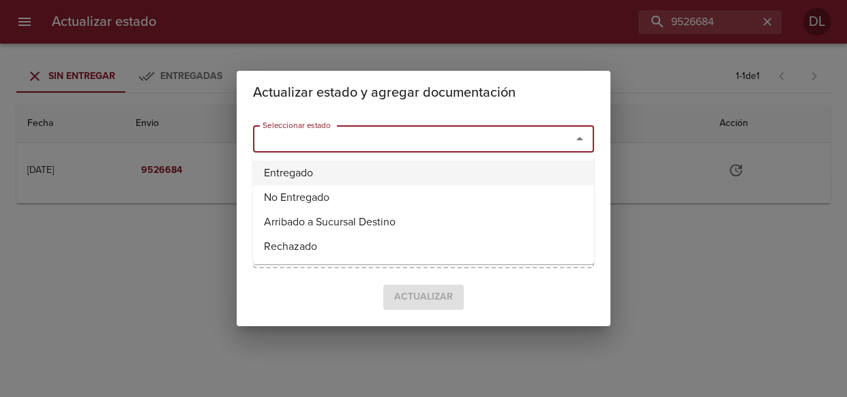
click at [547, 163] on li "Entregado" at bounding box center [423, 173] width 341 height 25
type input "Entregado"
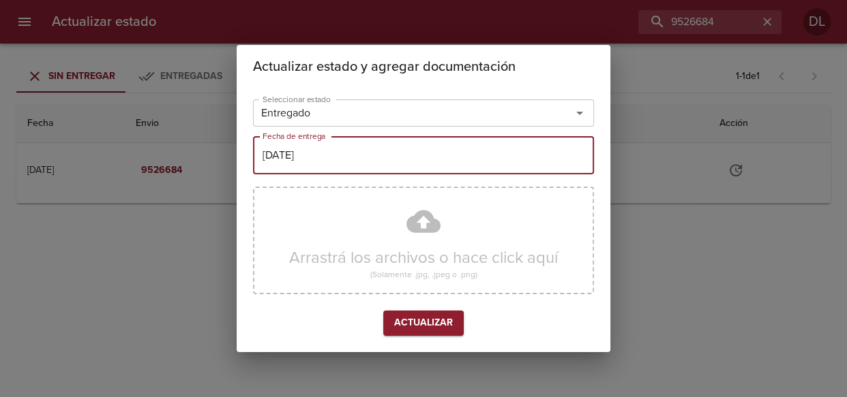
click at [515, 167] on input "10/09/2025" at bounding box center [423, 155] width 341 height 38
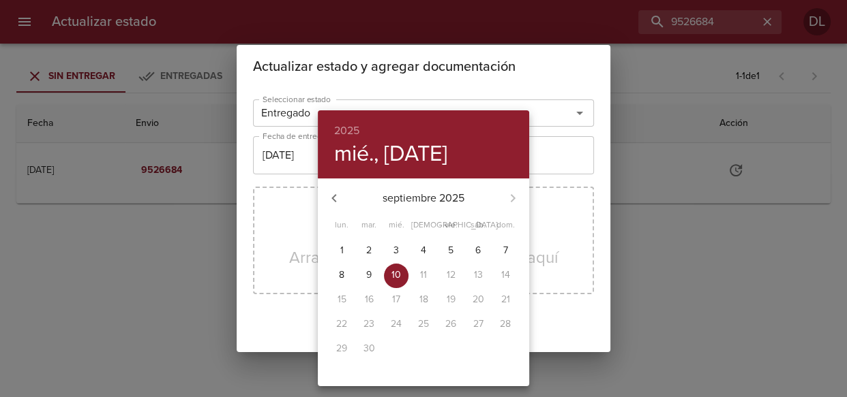
click at [365, 277] on span "9" at bounding box center [369, 276] width 25 height 14
type input "09/09/2025"
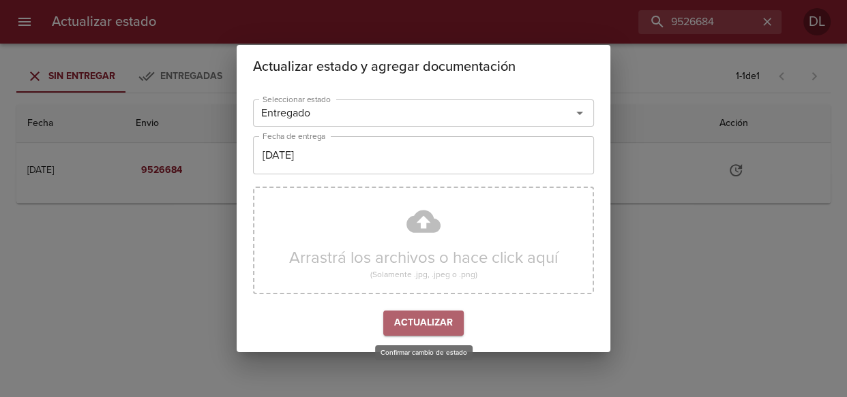
click at [415, 325] on span "Actualizar" at bounding box center [423, 323] width 59 height 17
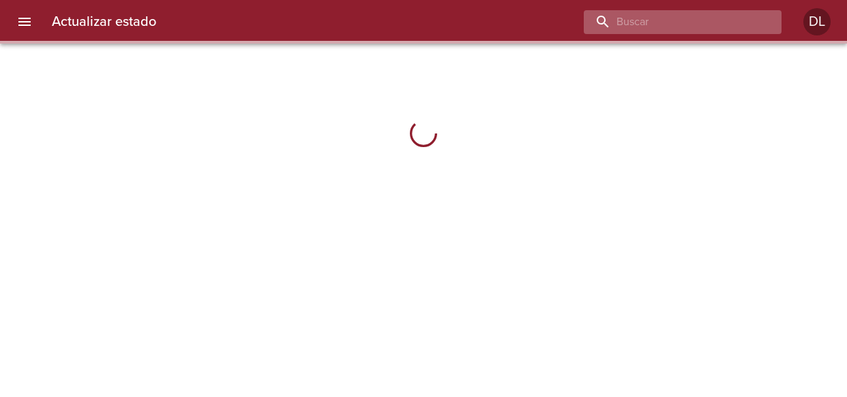
drag, startPoint x: 0, startPoint y: 0, endPoint x: 697, endPoint y: 24, distance: 697.2
click at [699, 22] on input "buscar" at bounding box center [671, 22] width 175 height 24
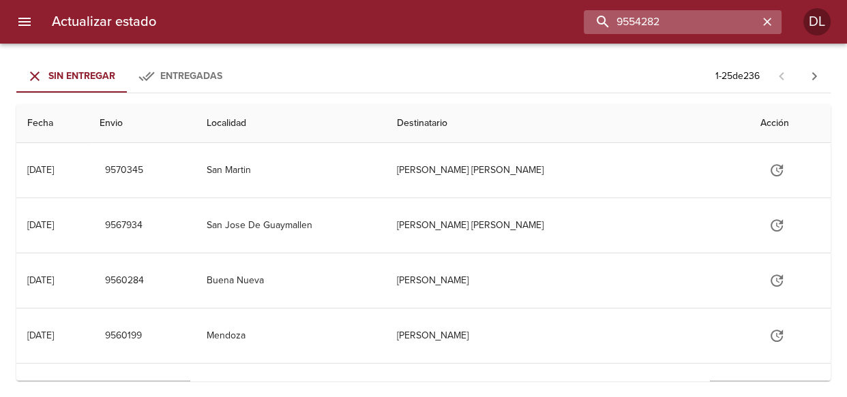
type input "9554282"
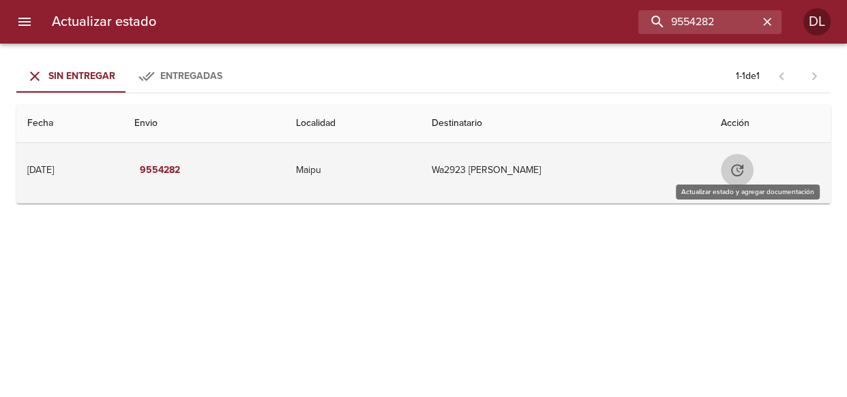
click at [738, 177] on icon "Tabla de envíos del cliente" at bounding box center [737, 170] width 16 height 16
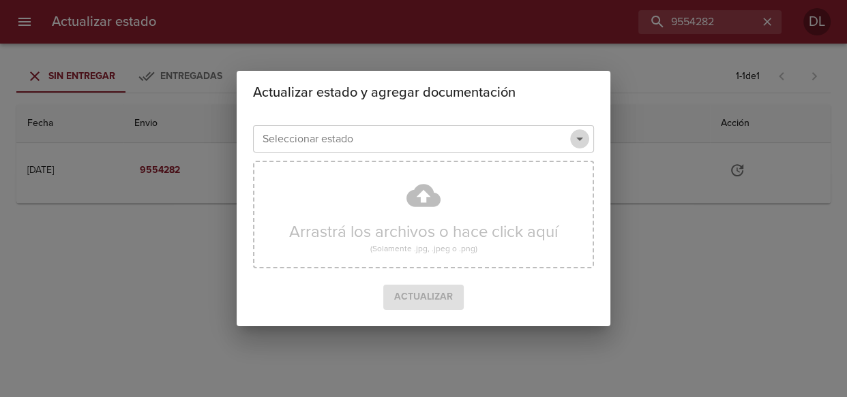
click at [575, 136] on icon "Abrir" at bounding box center [579, 139] width 16 height 16
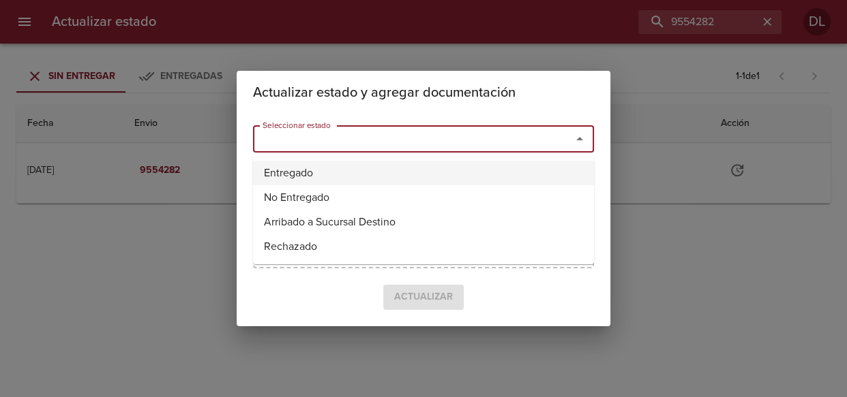
click at [545, 172] on li "Entregado" at bounding box center [423, 173] width 341 height 25
type input "Entregado"
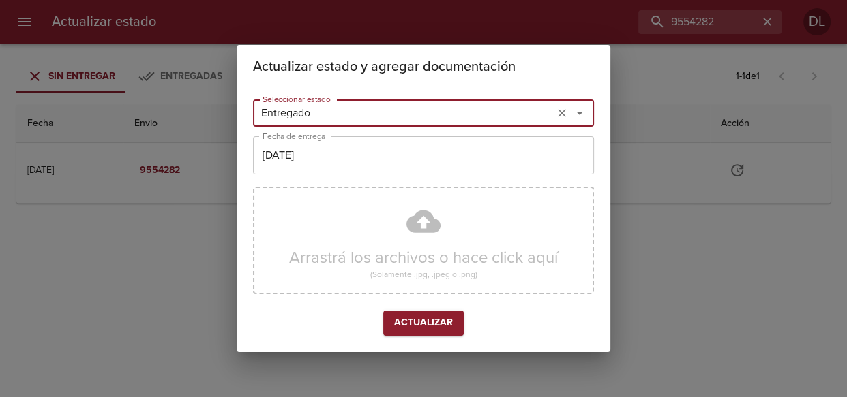
click at [455, 161] on input "10/09/2025" at bounding box center [423, 155] width 341 height 38
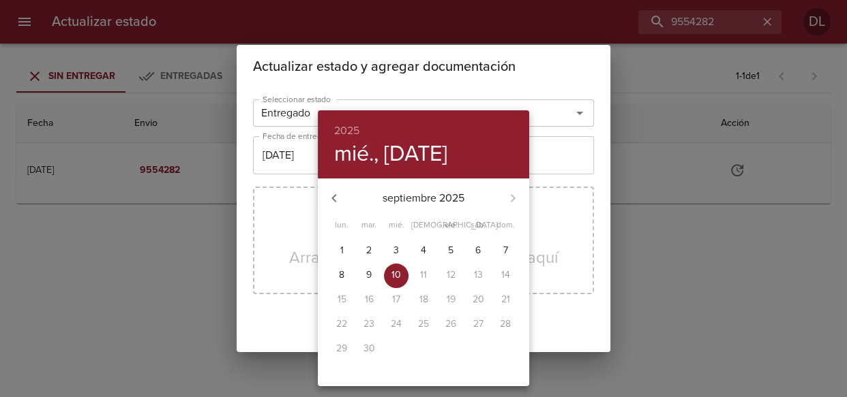
click at [368, 273] on p "9" at bounding box center [368, 276] width 5 height 14
type input "09/09/2025"
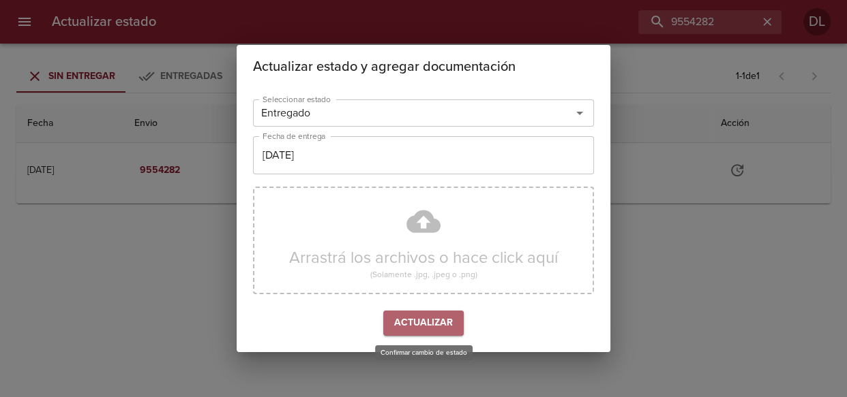
click at [411, 329] on span "Actualizar" at bounding box center [423, 323] width 59 height 17
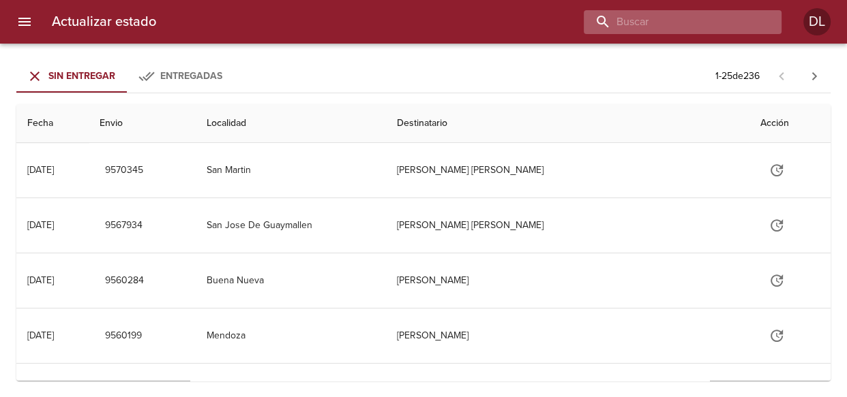
click at [722, 24] on input "buscar" at bounding box center [671, 22] width 175 height 24
type input "9523994"
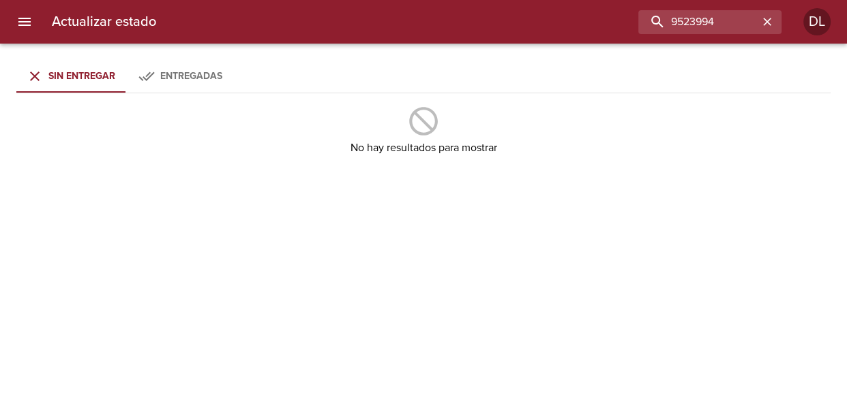
click at [185, 76] on span "Entregadas" at bounding box center [191, 76] width 62 height 12
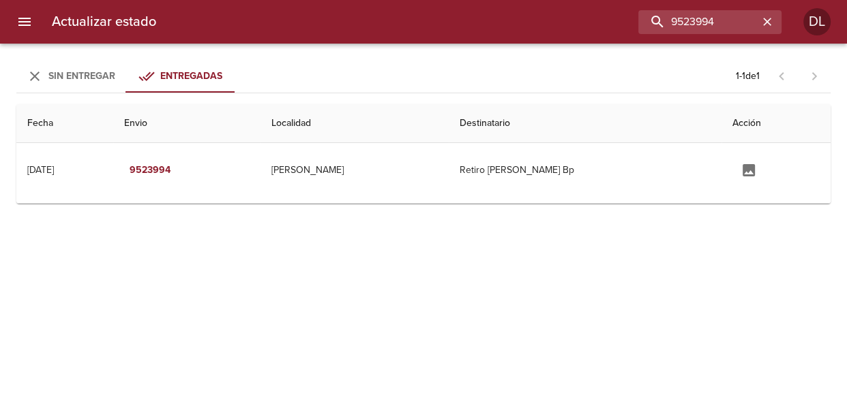
click at [79, 74] on span "Sin Entregar" at bounding box center [81, 76] width 67 height 12
